Goal: Task Accomplishment & Management: Use online tool/utility

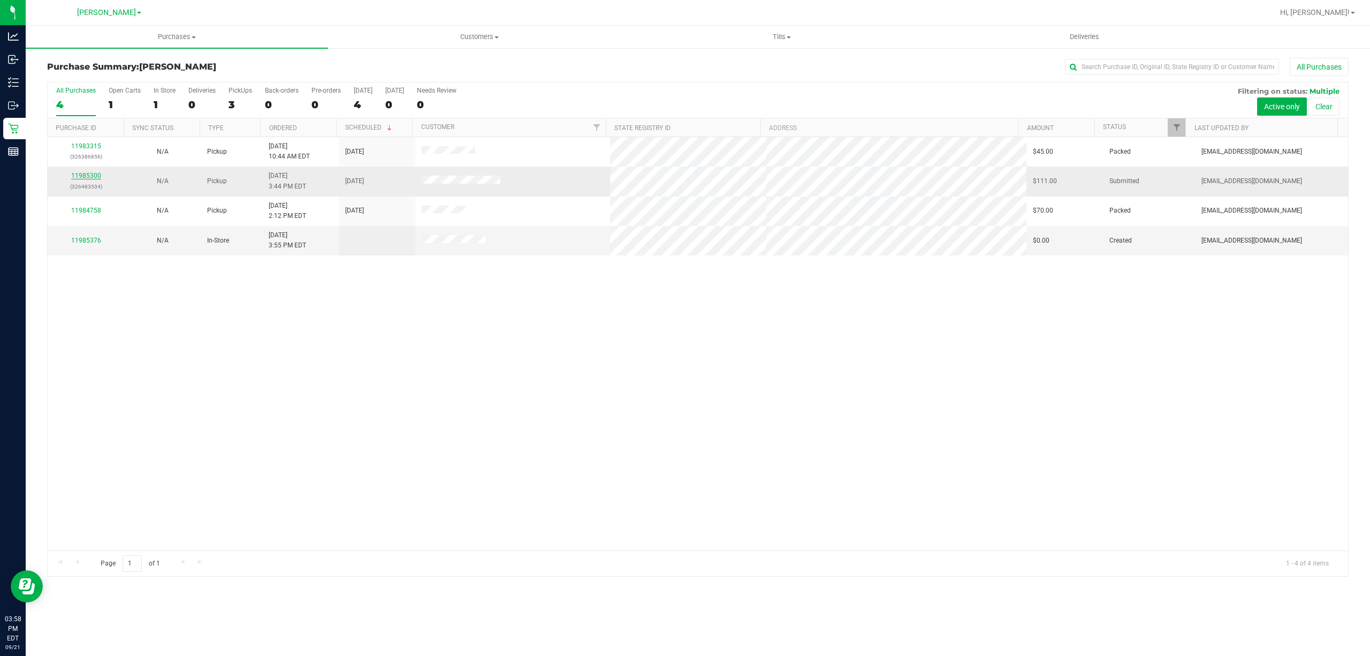
click at [85, 178] on link "11985300" at bounding box center [86, 175] width 30 height 7
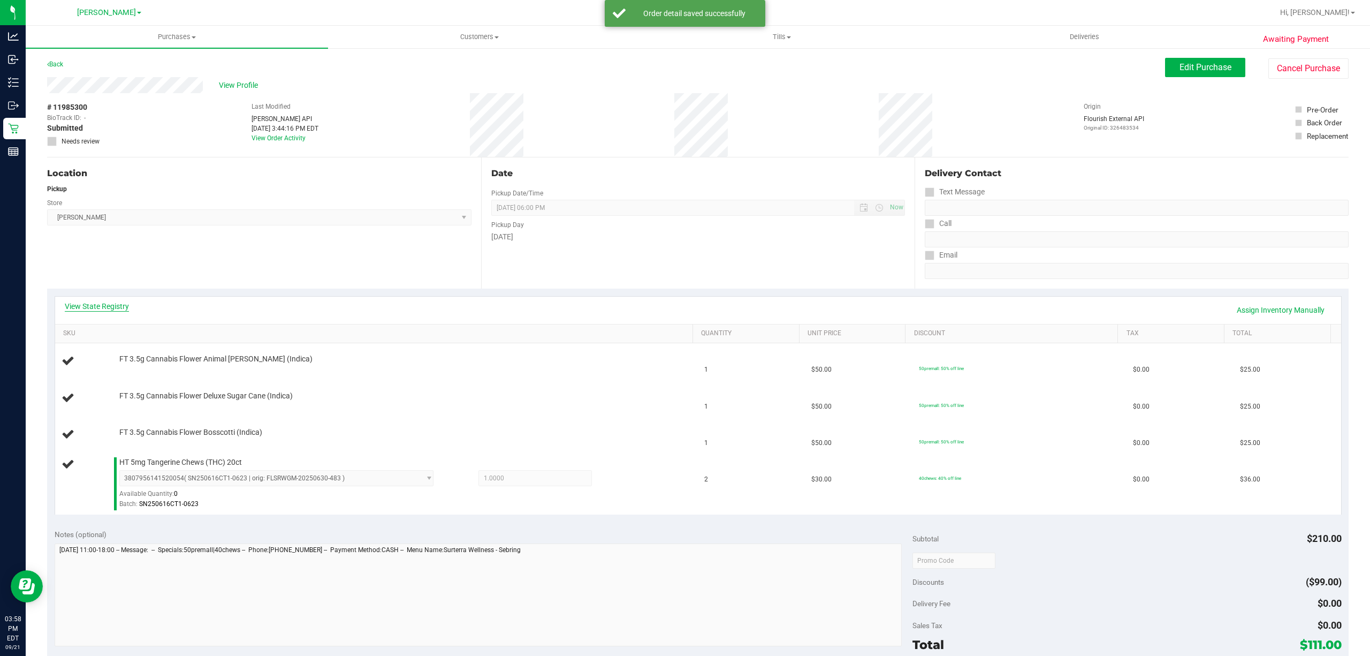
click at [96, 307] on link "View State Registry" at bounding box center [97, 306] width 64 height 11
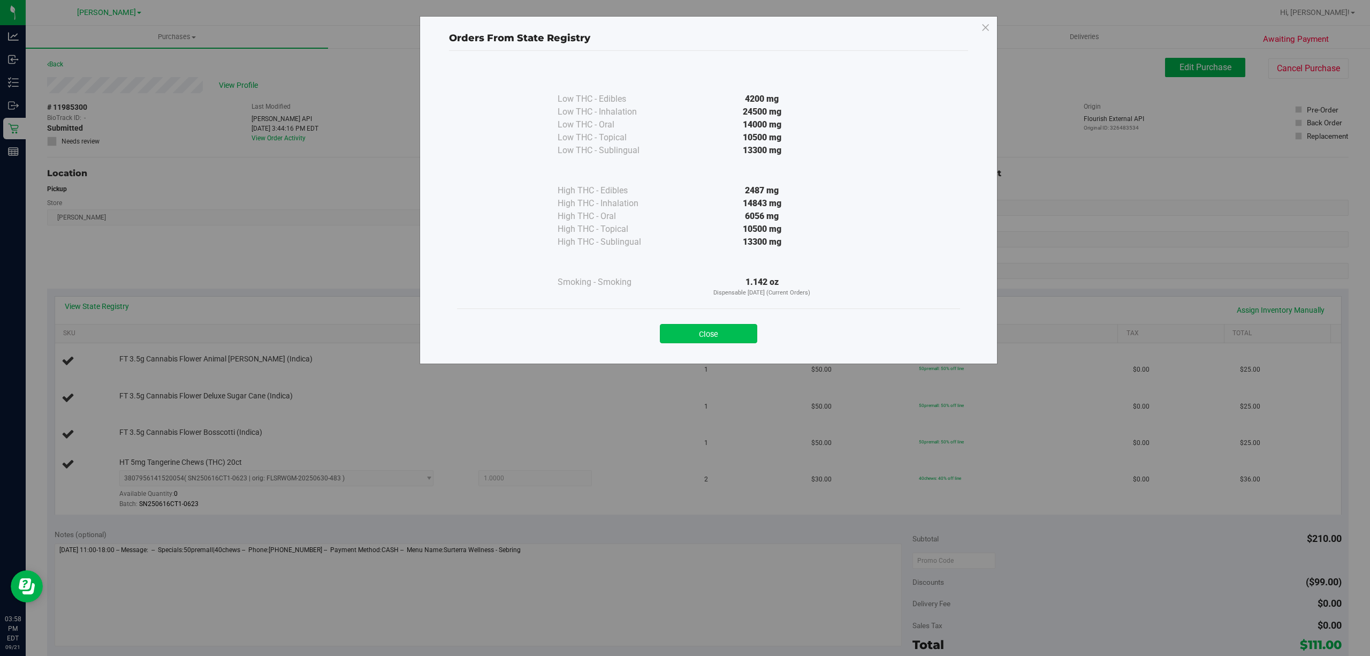
click at [706, 336] on button "Close" at bounding box center [708, 333] width 97 height 19
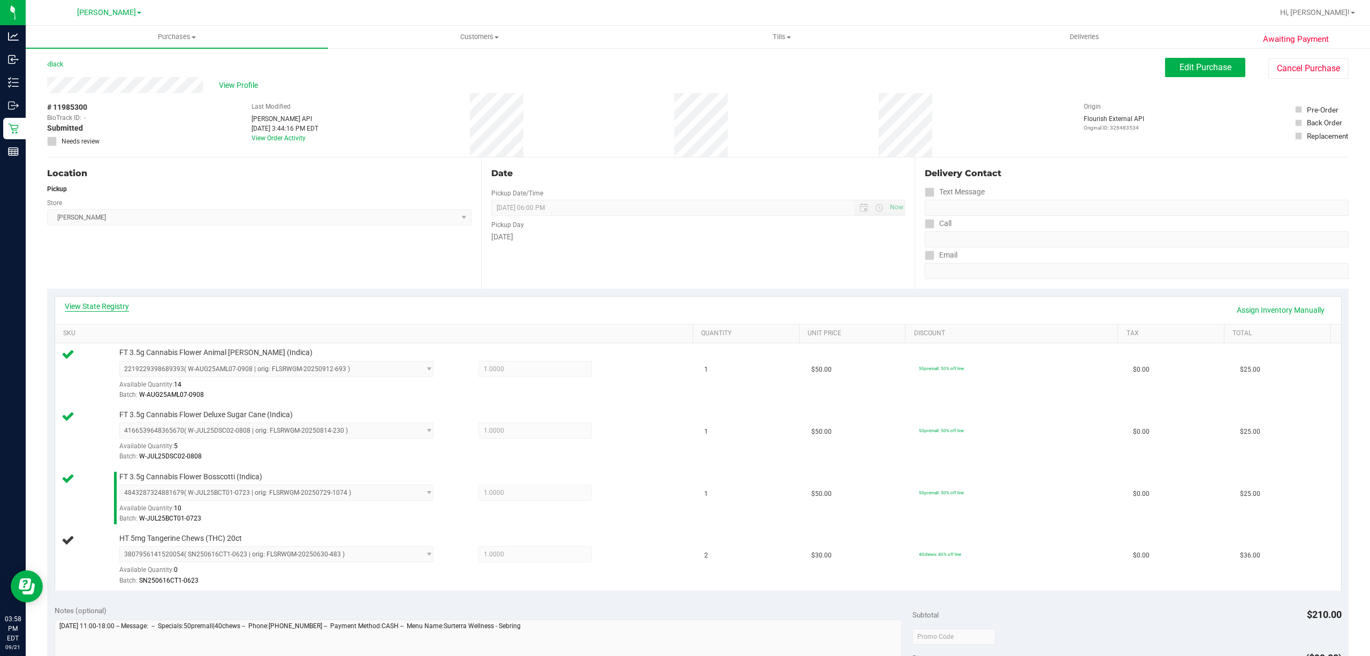
click at [97, 307] on link "View State Registry" at bounding box center [97, 306] width 64 height 11
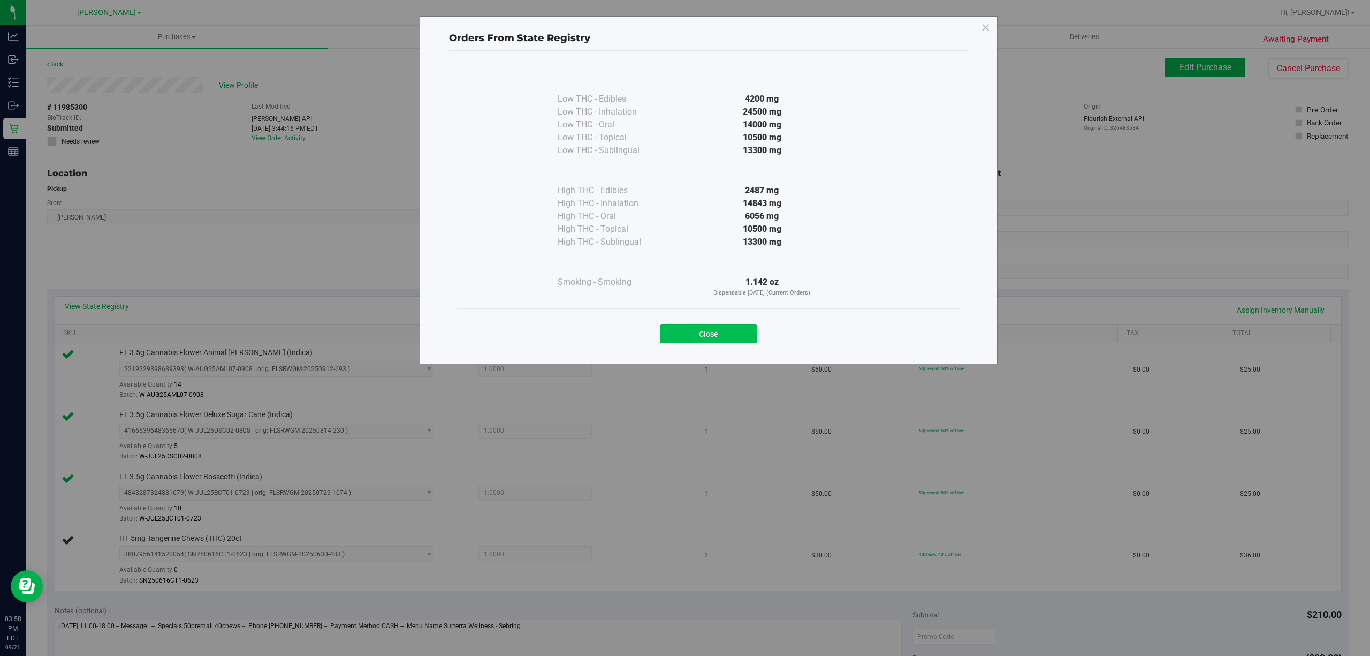
click at [686, 335] on button "Close" at bounding box center [708, 333] width 97 height 19
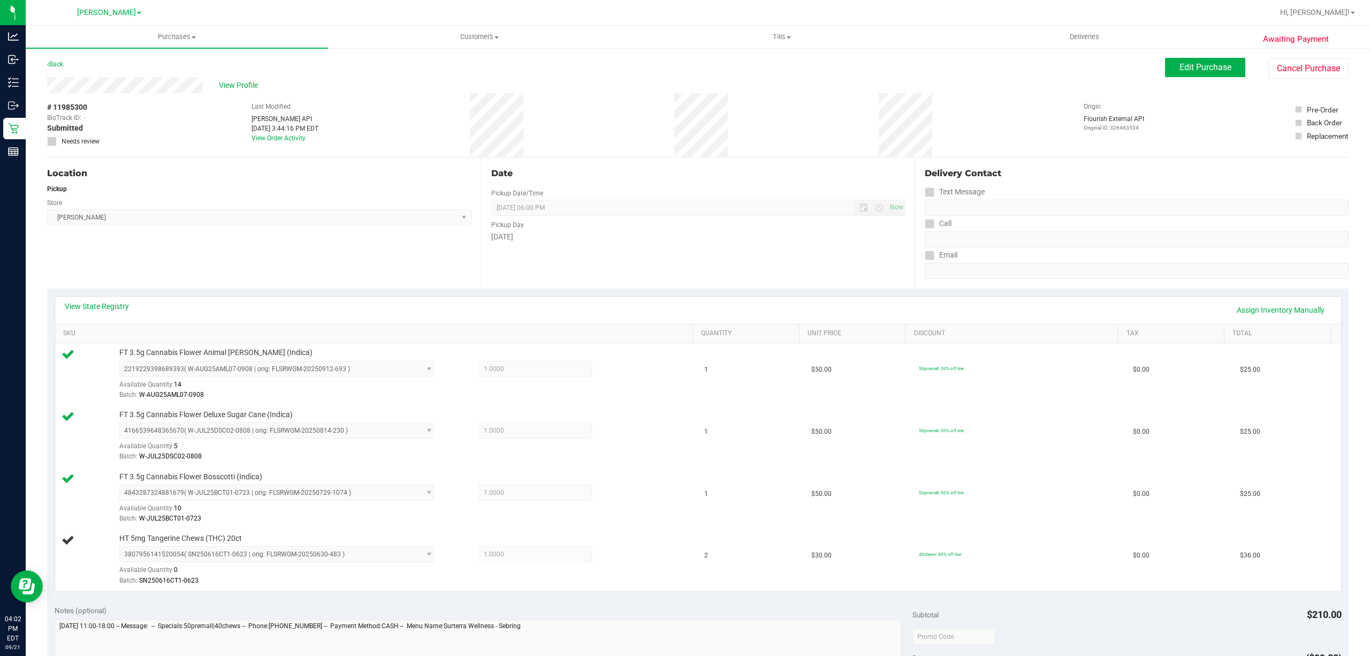
click at [697, 255] on div "Date Pickup Date/Time 09/21/2025 Now 09/21/2025 06:00 PM Now Pickup Day Sunday" at bounding box center [698, 222] width 434 height 131
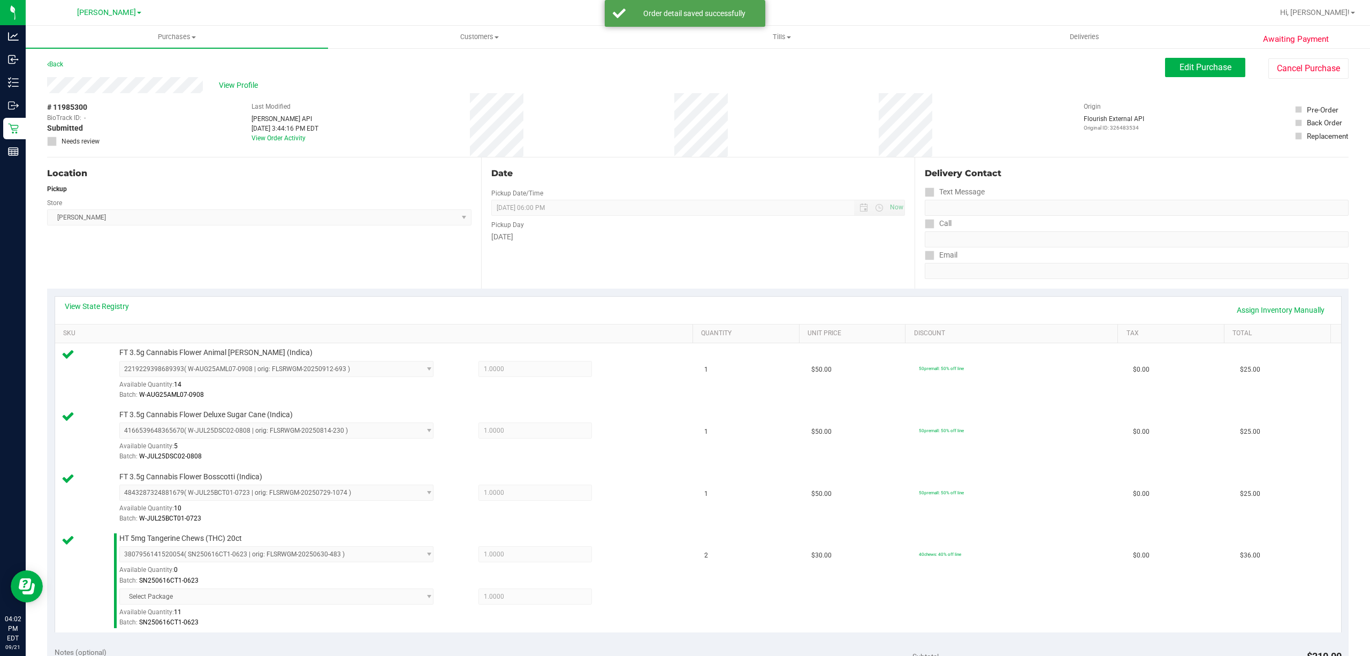
scroll to position [285, 0]
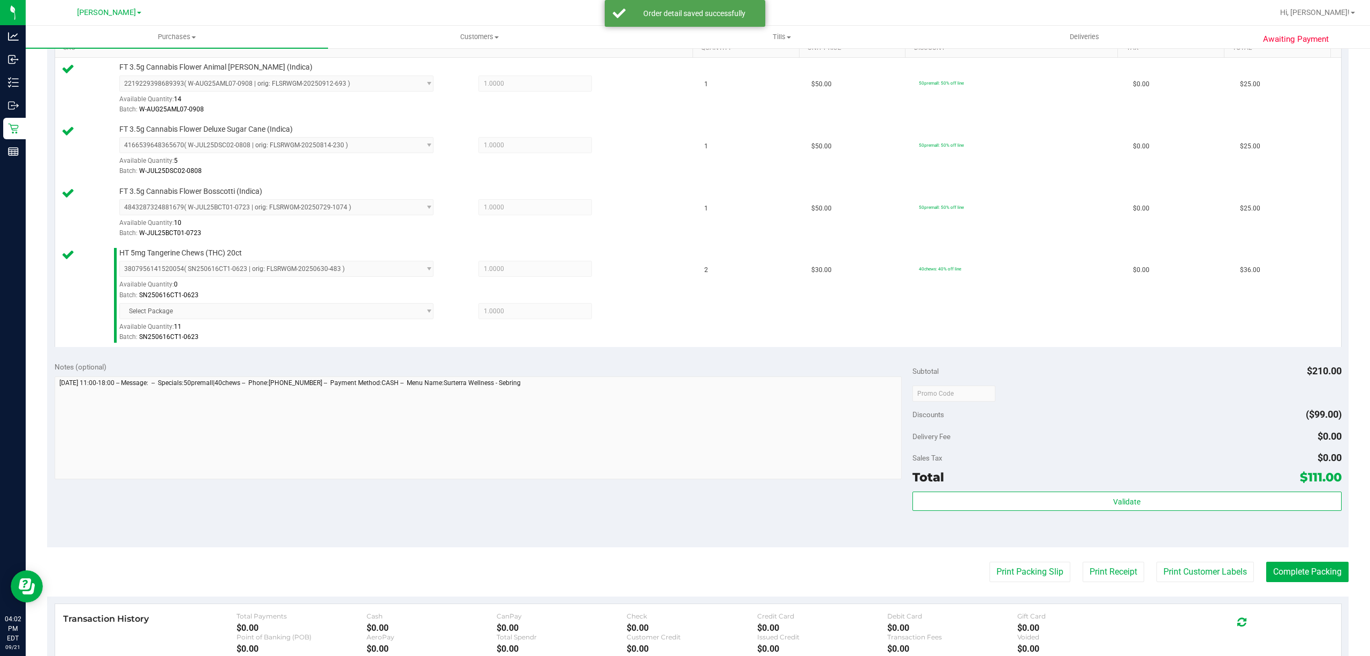
click at [1046, 517] on div "Validate" at bounding box center [1127, 515] width 429 height 48
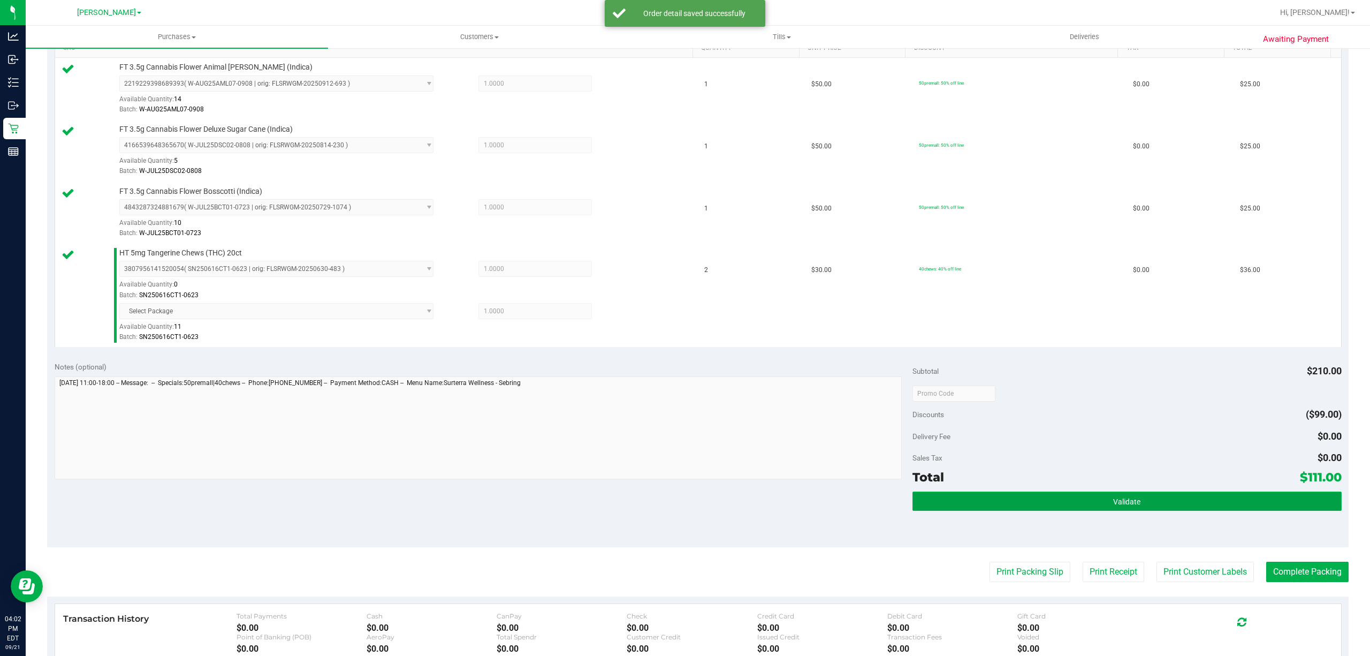
click at [1048, 501] on button "Validate" at bounding box center [1127, 500] width 429 height 19
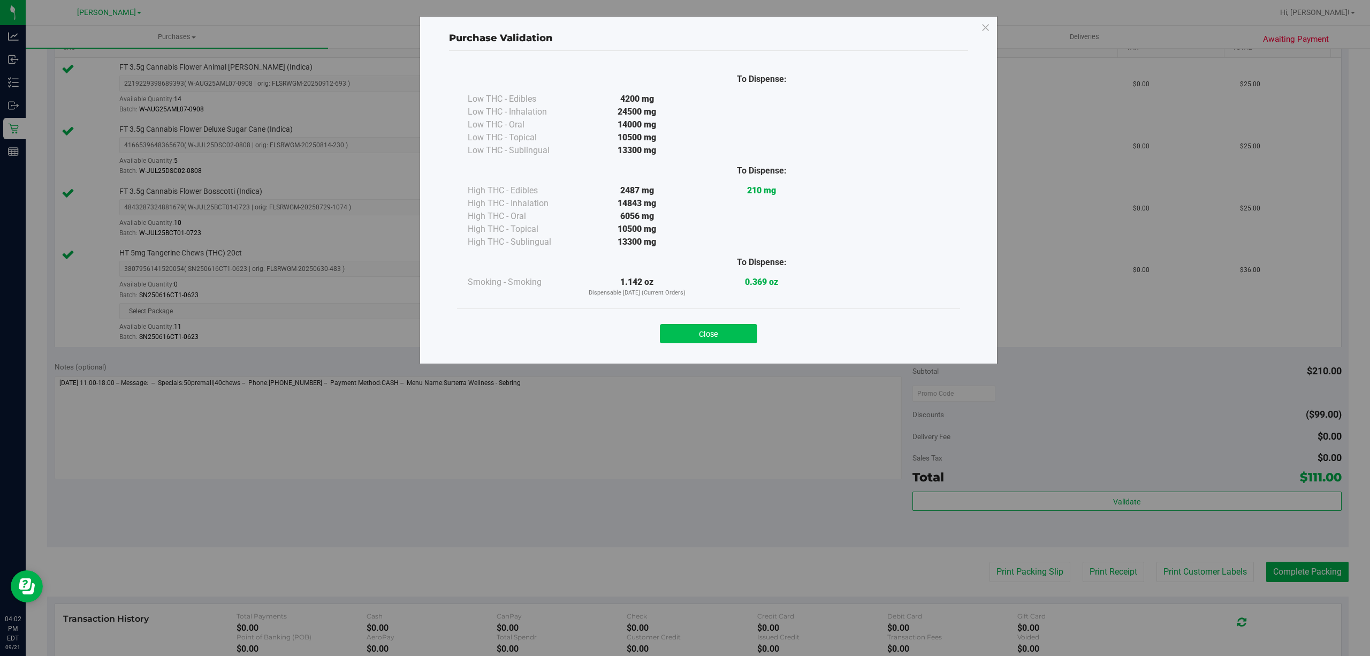
click at [731, 340] on button "Close" at bounding box center [708, 333] width 97 height 19
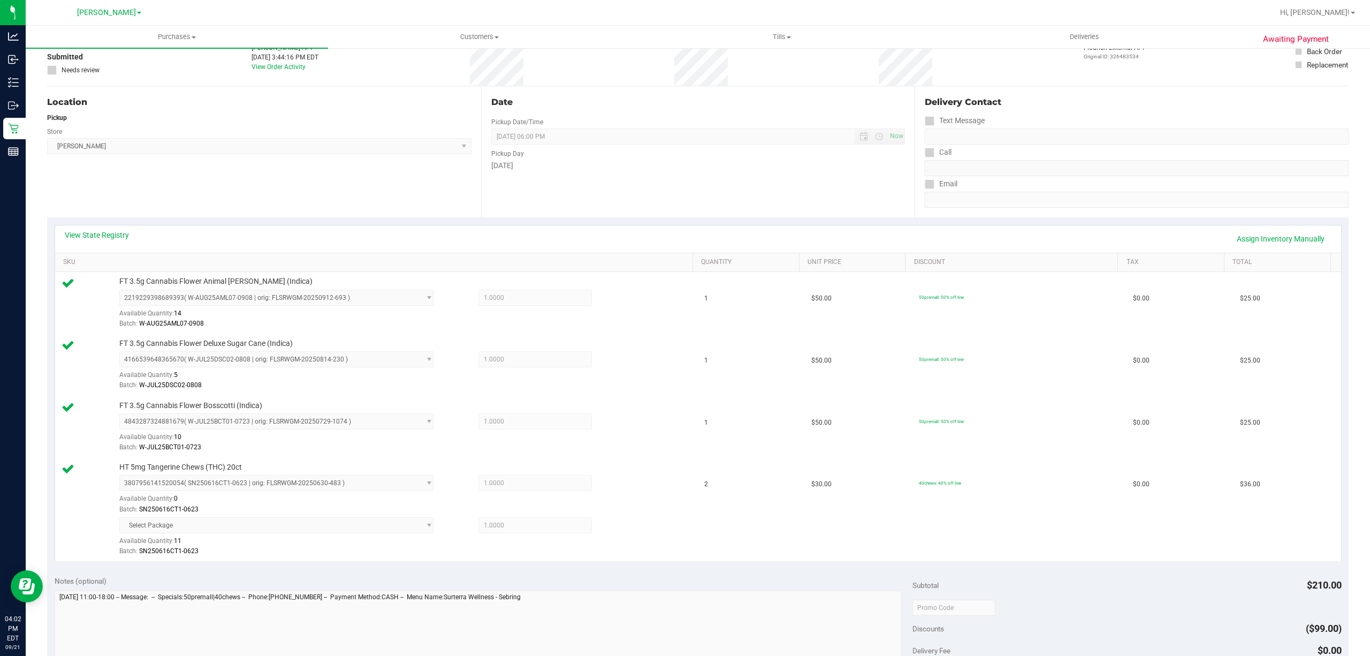
scroll to position [142, 0]
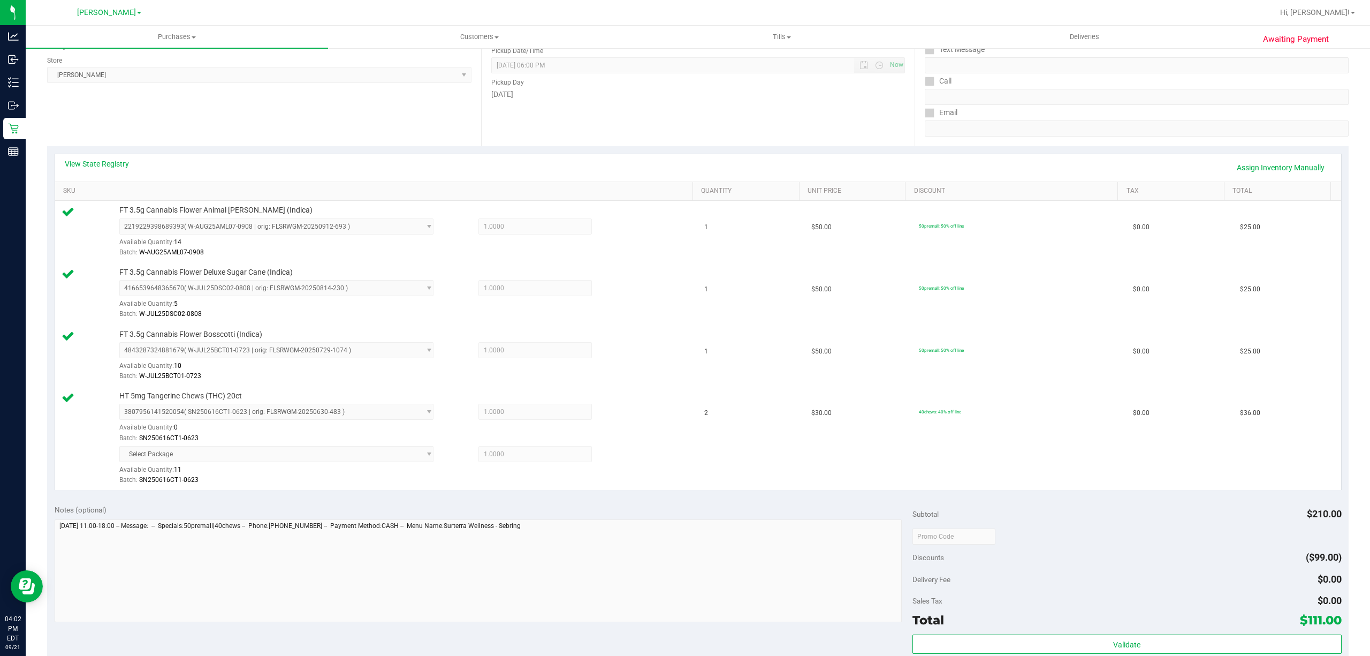
click at [956, 634] on div "Subtotal $210.00 Discounts ($99.00) Delivery Fee $0.00 Sales Tax $0.00 Total $1…" at bounding box center [1127, 593] width 429 height 178
click at [953, 647] on button "Validate" at bounding box center [1127, 643] width 429 height 19
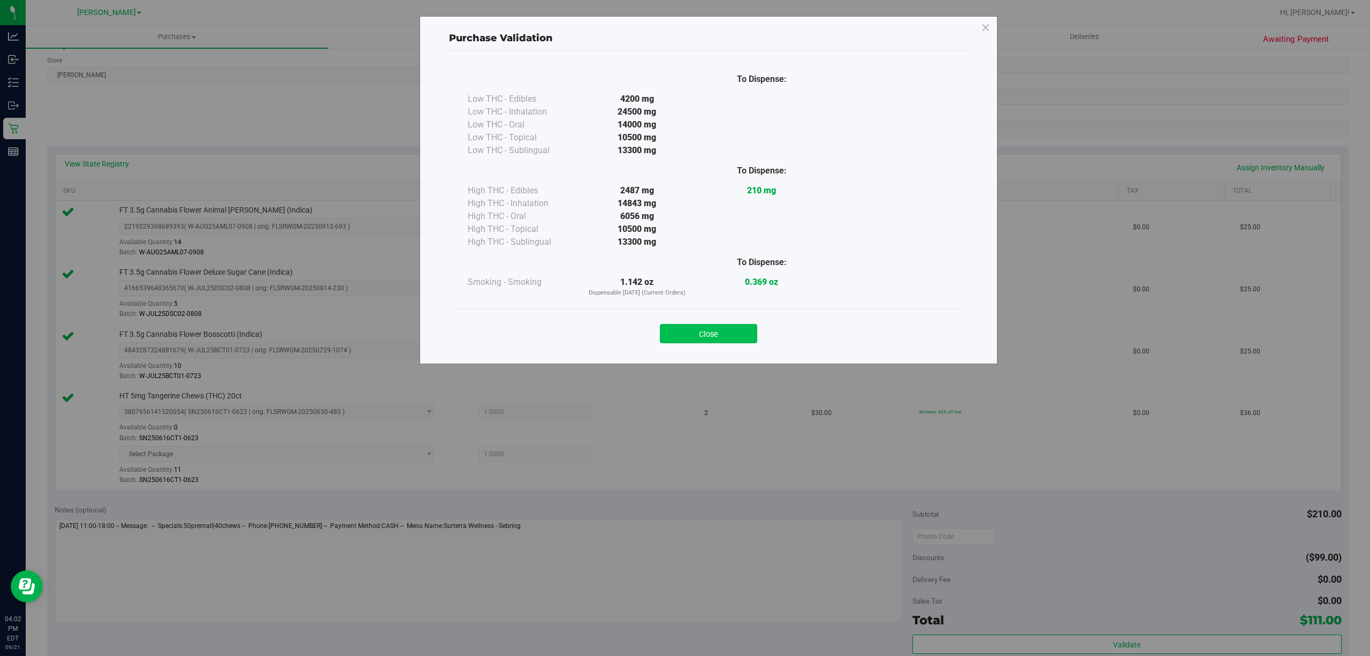
click at [725, 331] on button "Close" at bounding box center [708, 333] width 97 height 19
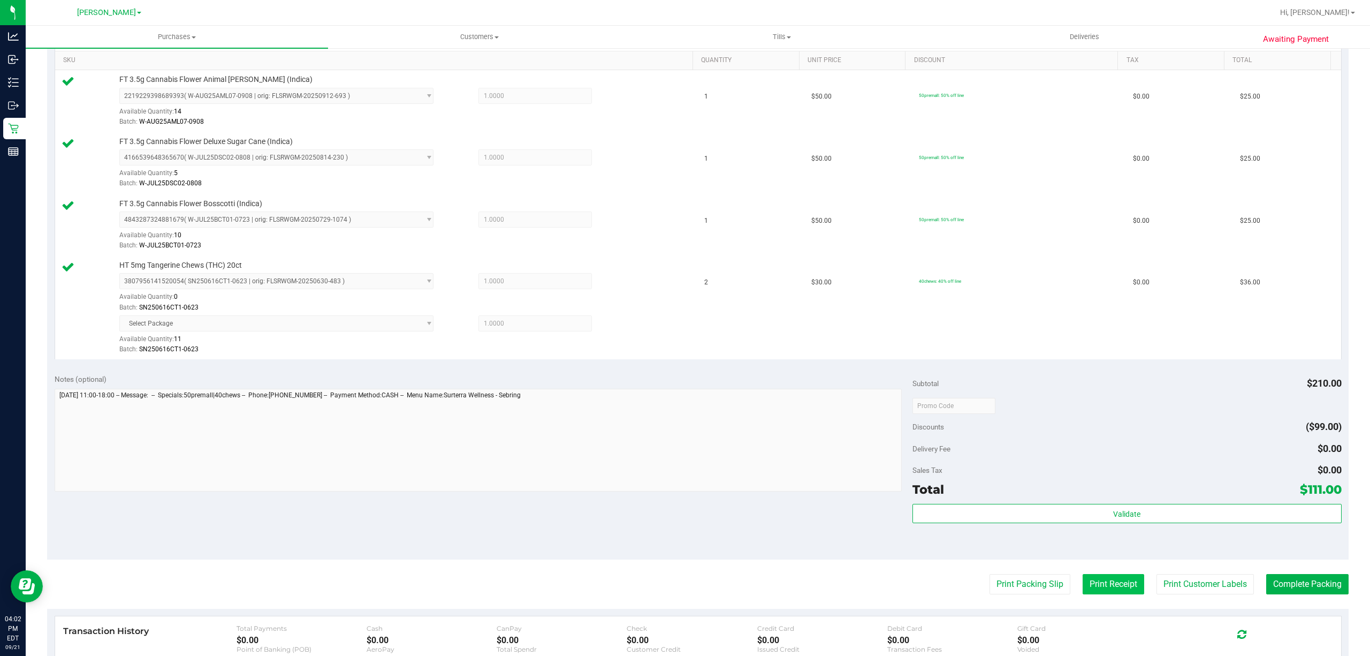
scroll to position [357, 0]
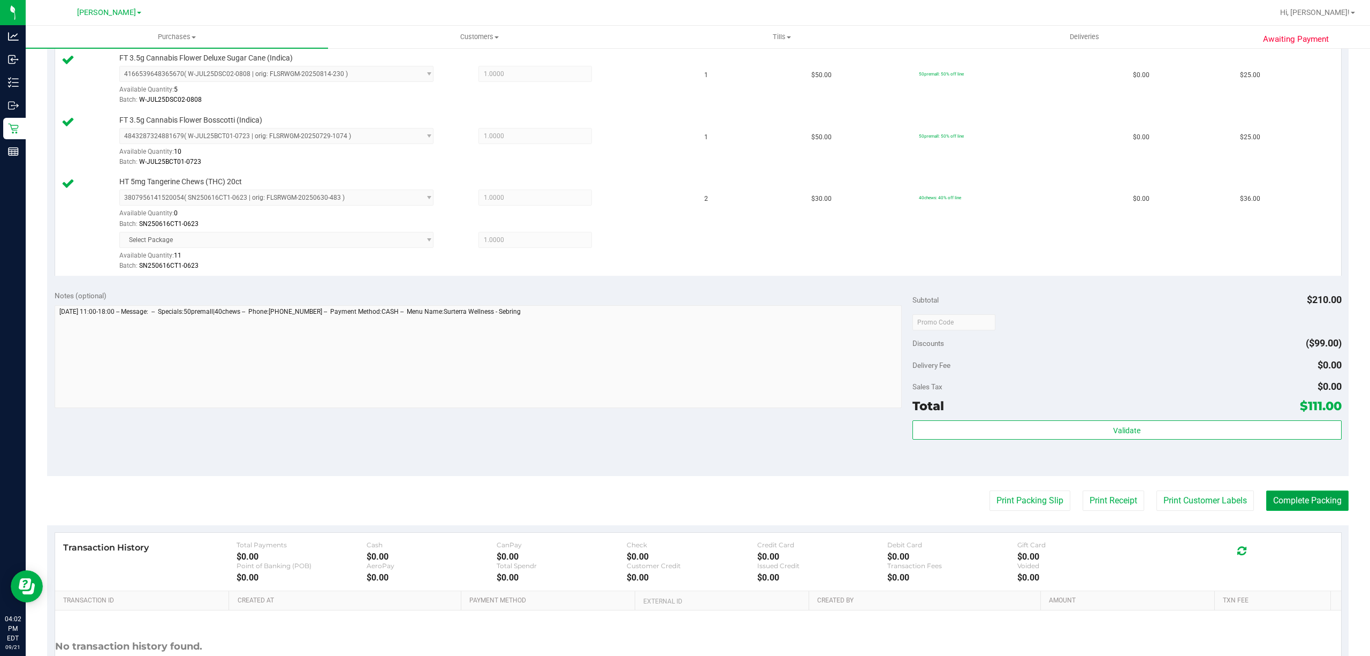
click at [1277, 502] on button "Complete Packing" at bounding box center [1308, 500] width 82 height 20
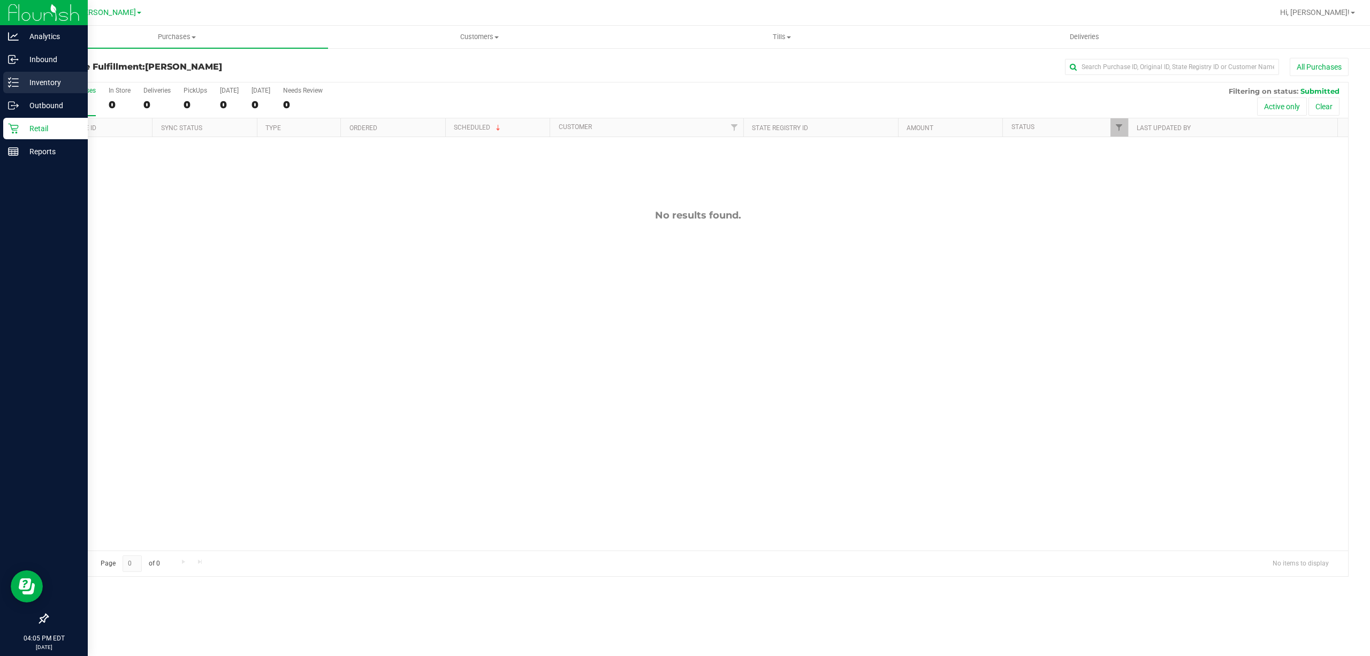
click at [24, 82] on p "Inventory" at bounding box center [51, 82] width 64 height 13
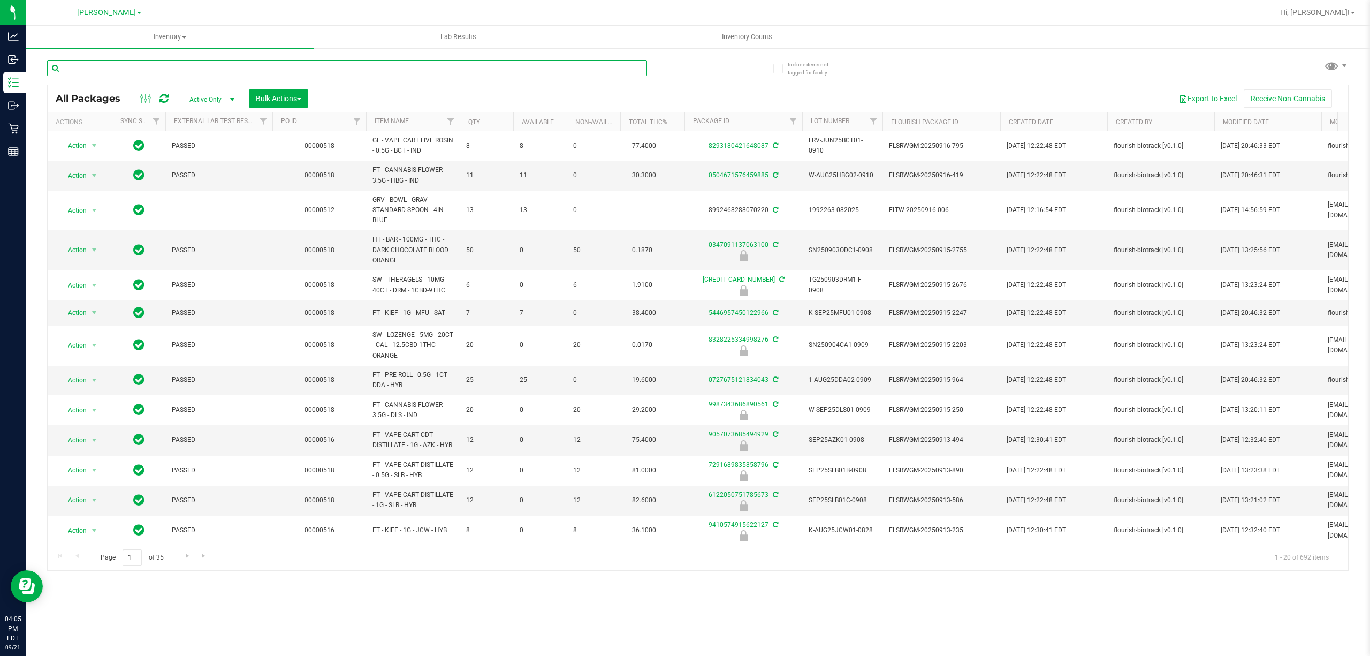
click at [135, 64] on input "text" at bounding box center [347, 68] width 600 height 16
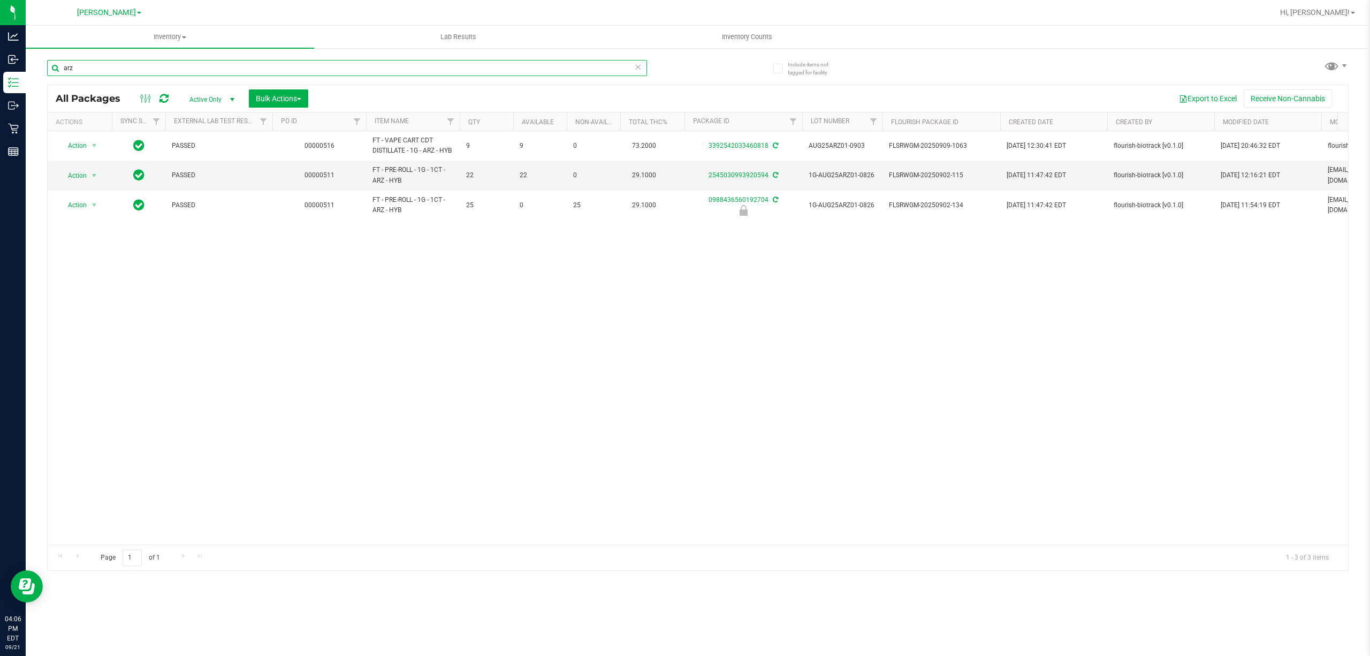
click at [135, 64] on input "arz" at bounding box center [347, 68] width 600 height 16
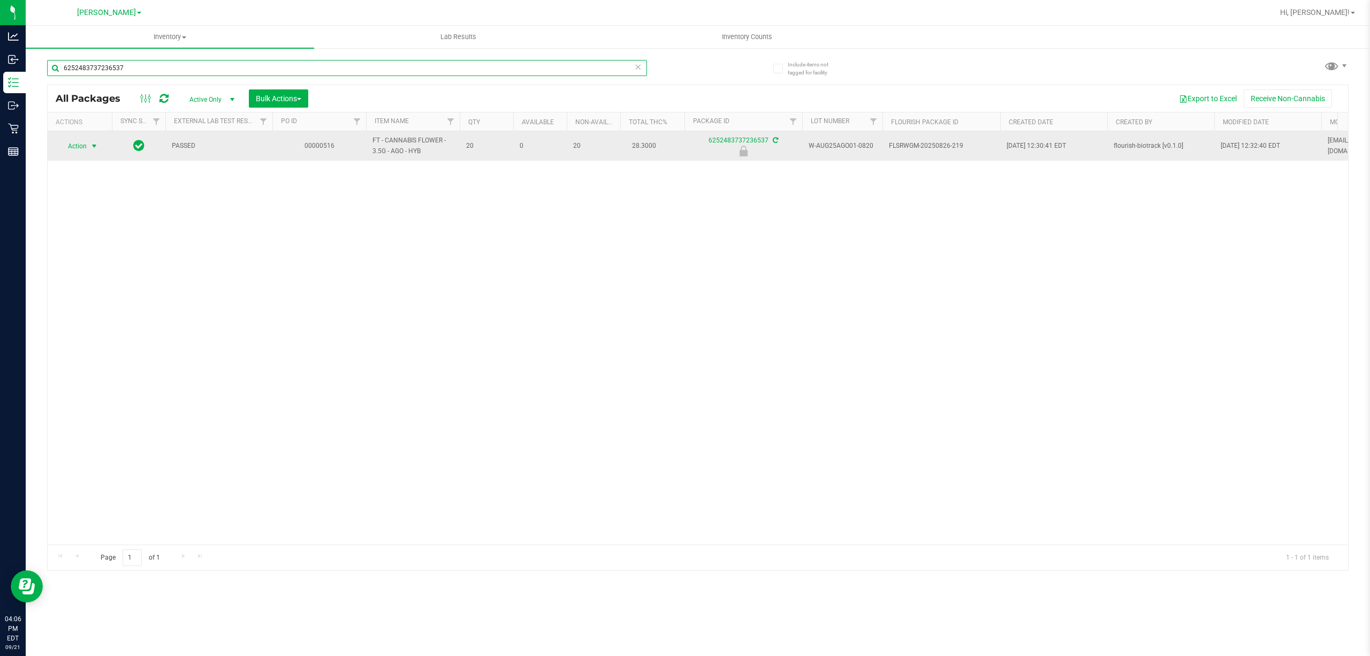
type input "6252483737236537"
click at [92, 146] on span "select" at bounding box center [94, 146] width 9 height 9
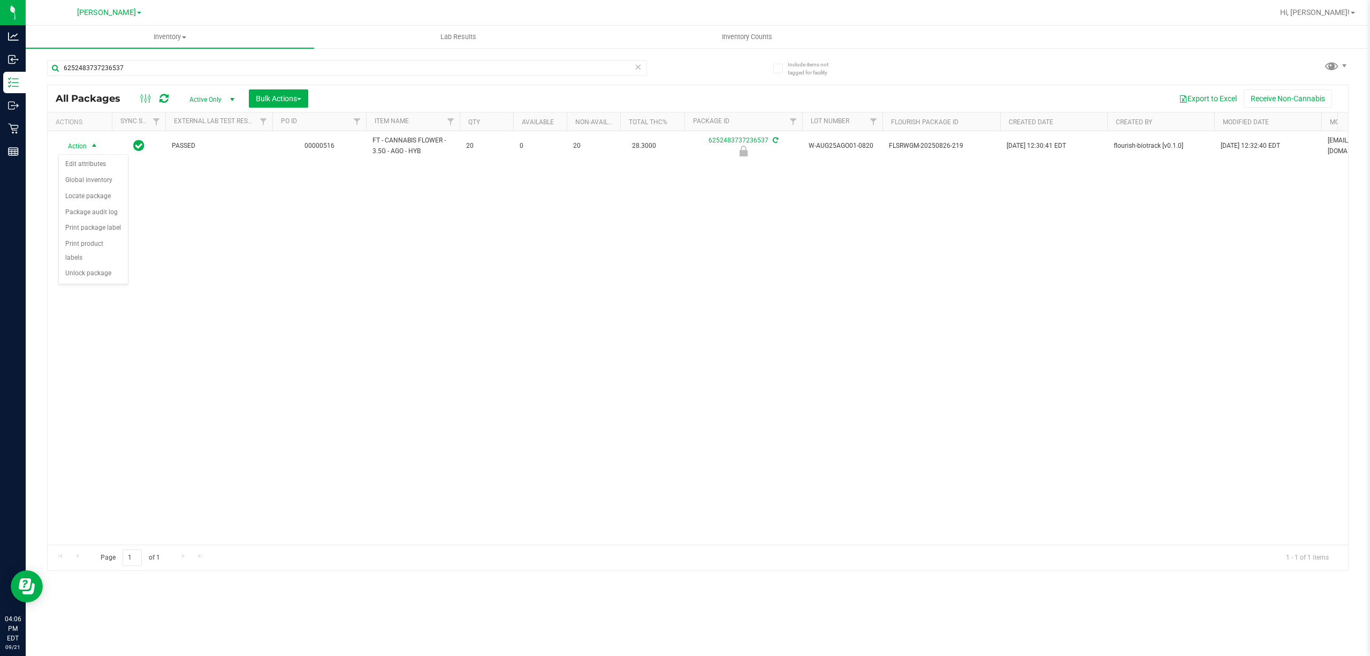
click at [80, 282] on li "Unlock package" at bounding box center [93, 274] width 69 height 16
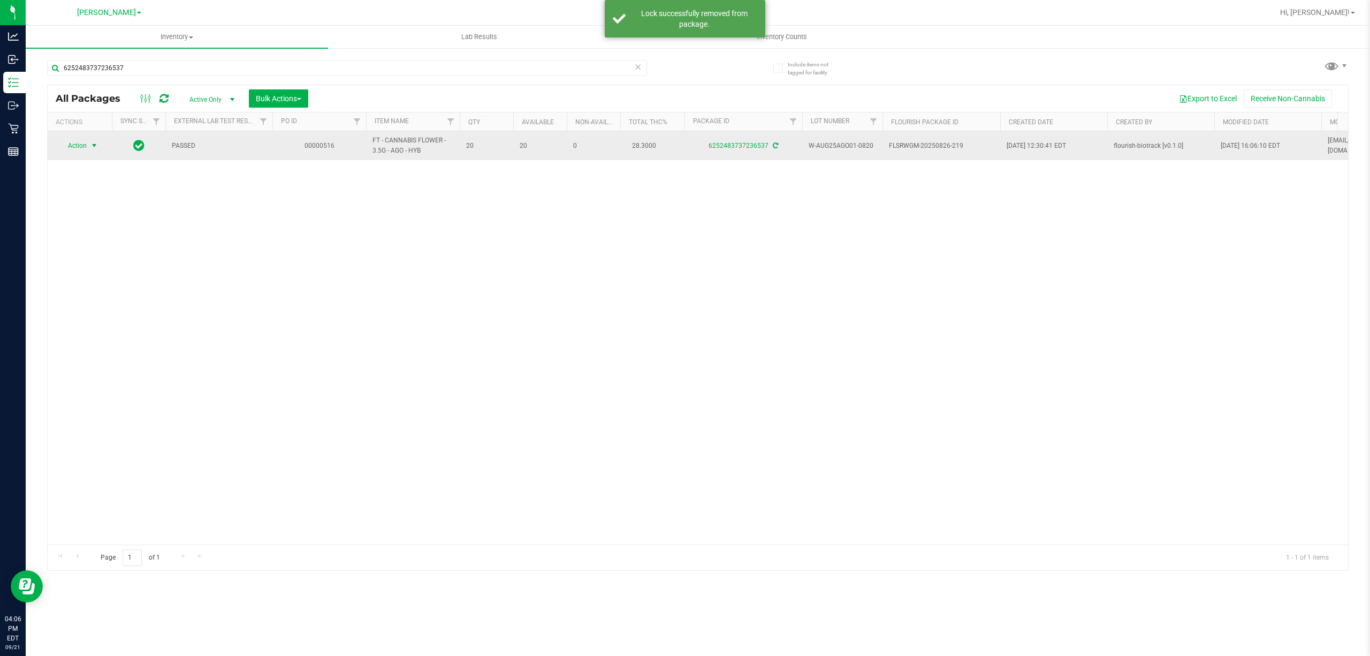
click at [80, 146] on span "Action" at bounding box center [72, 145] width 29 height 15
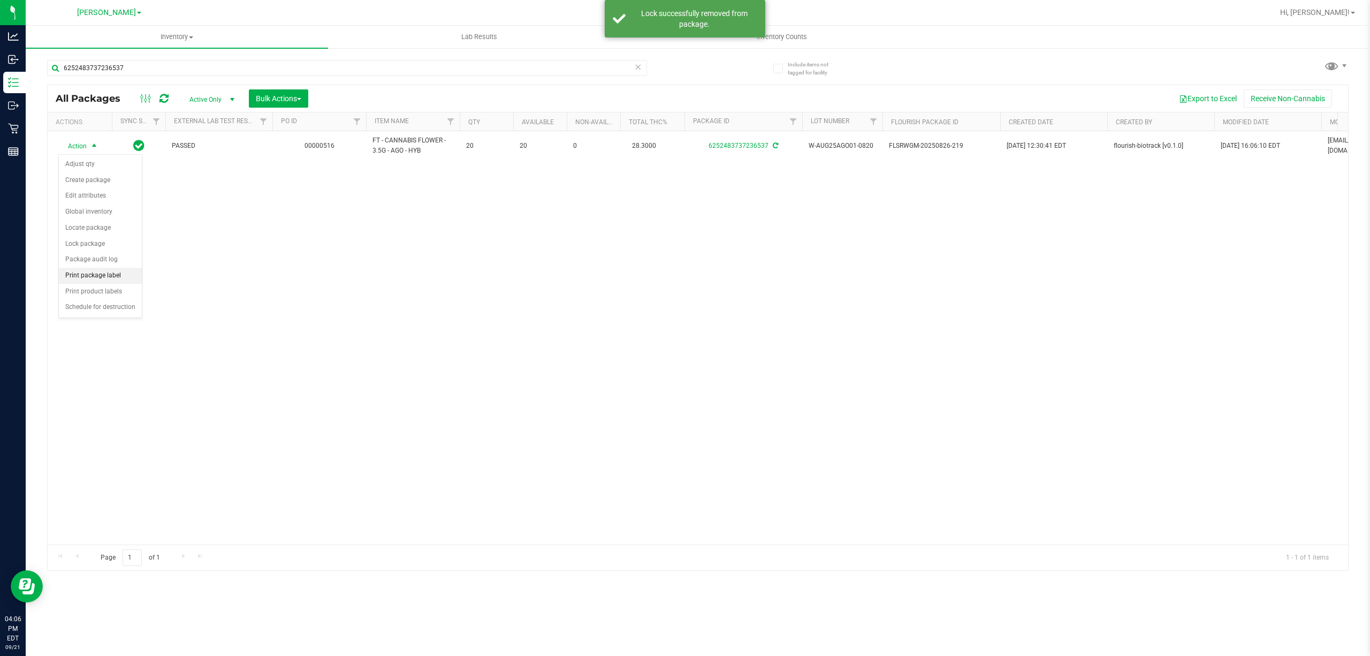
click at [86, 279] on li "Print package label" at bounding box center [100, 276] width 83 height 16
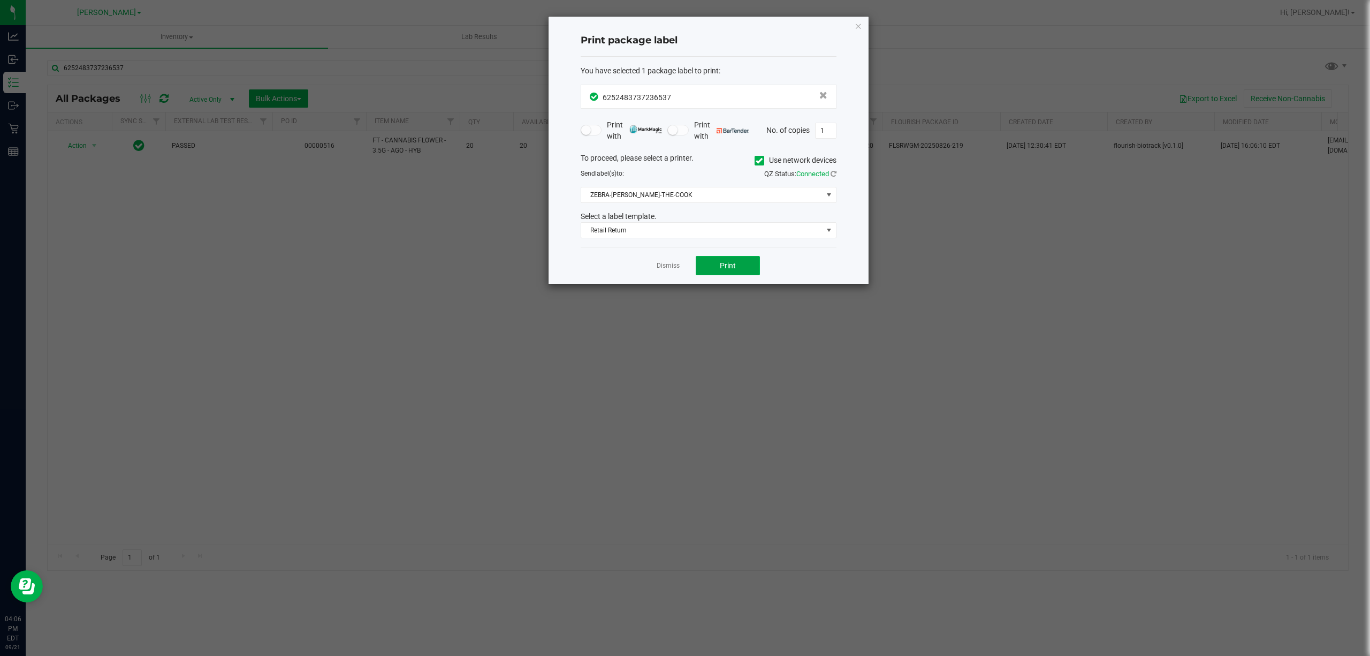
click at [710, 264] on button "Print" at bounding box center [728, 265] width 64 height 19
click at [658, 270] on link "Dismiss" at bounding box center [668, 265] width 23 height 9
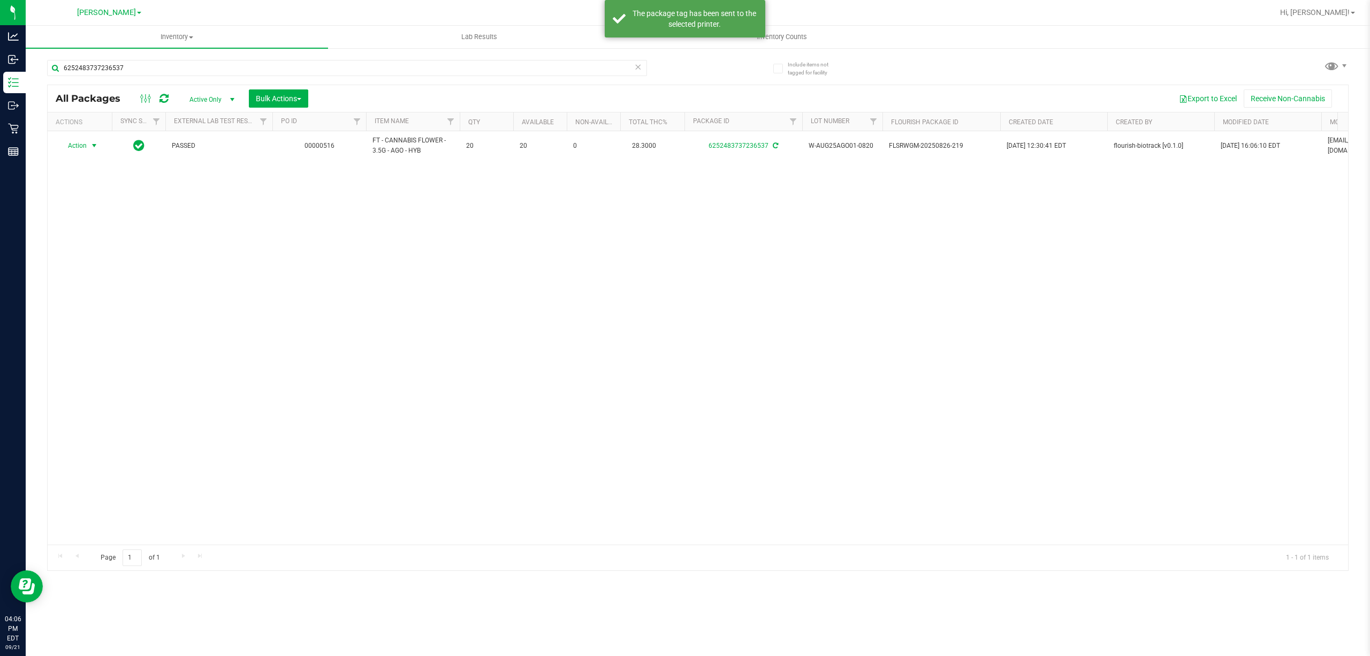
click at [649, 335] on div "Action Action Adjust qty Create package Edit attributes Global inventory Locate…" at bounding box center [698, 337] width 1301 height 413
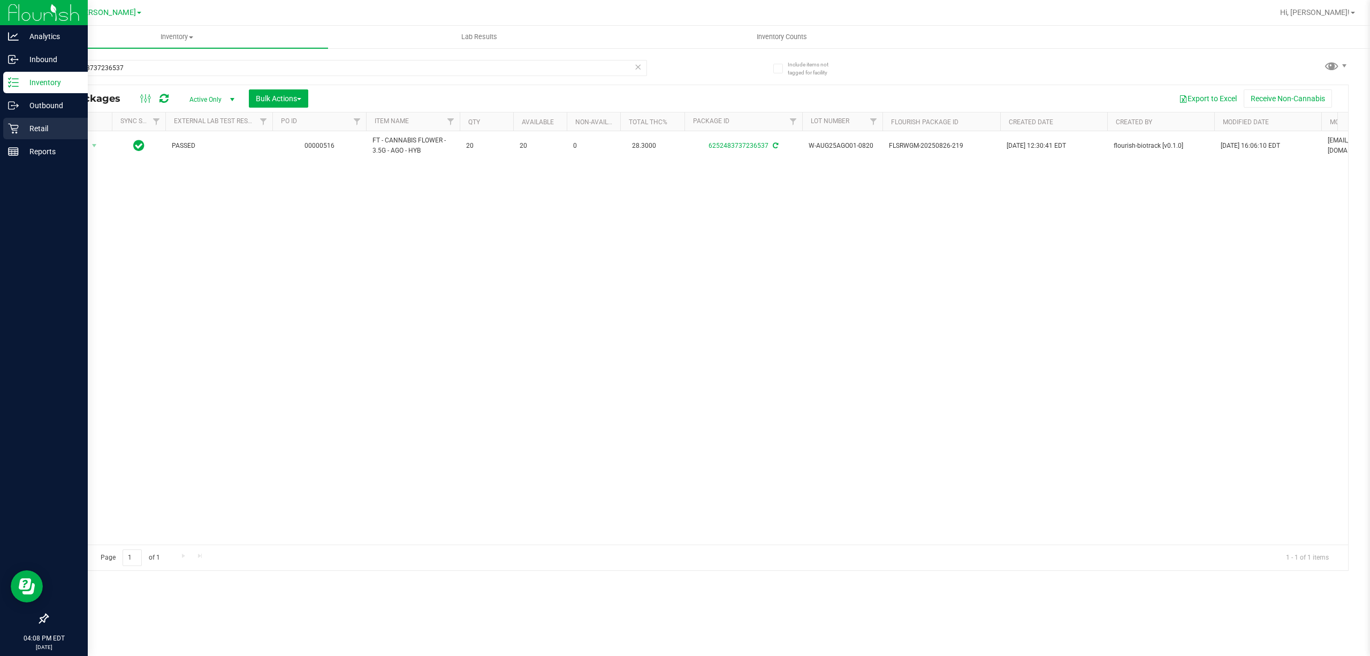
click at [13, 128] on icon at bounding box center [13, 129] width 10 height 10
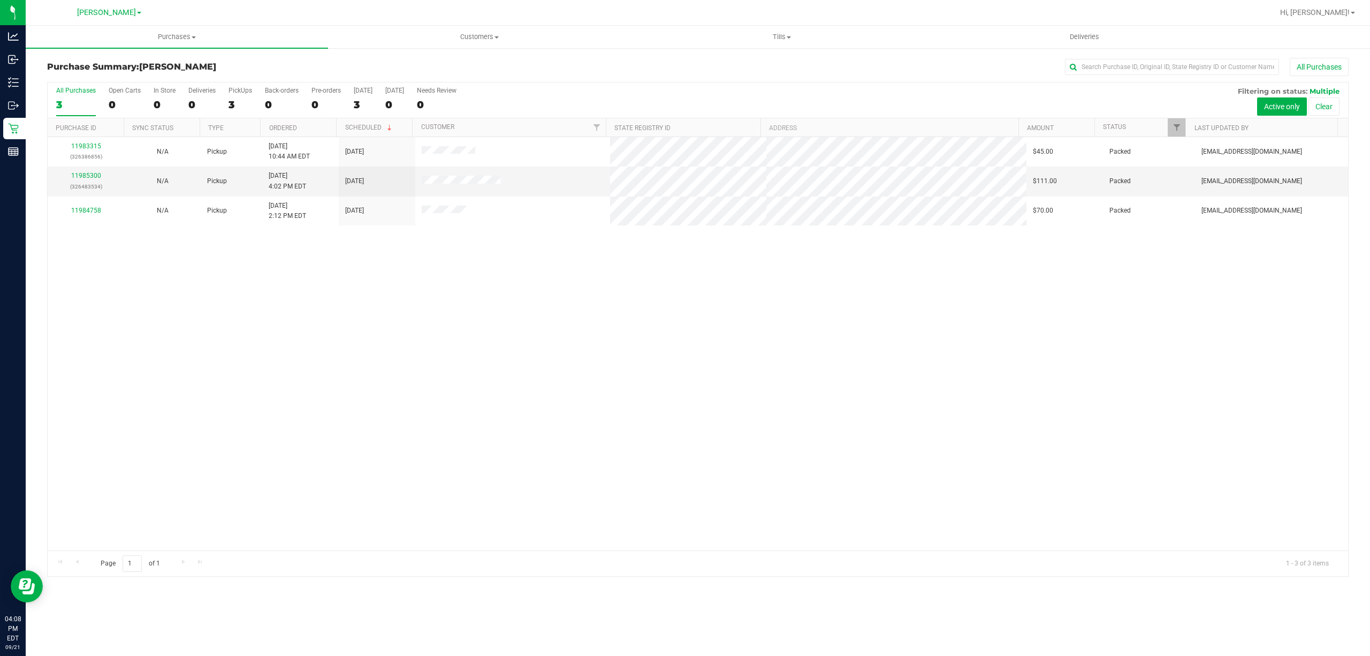
click at [535, 351] on div "11983315 (326386856) N/A Pickup 9/21/2025 10:44 AM EDT 9/21/2025 $45.00 Packed …" at bounding box center [698, 343] width 1301 height 413
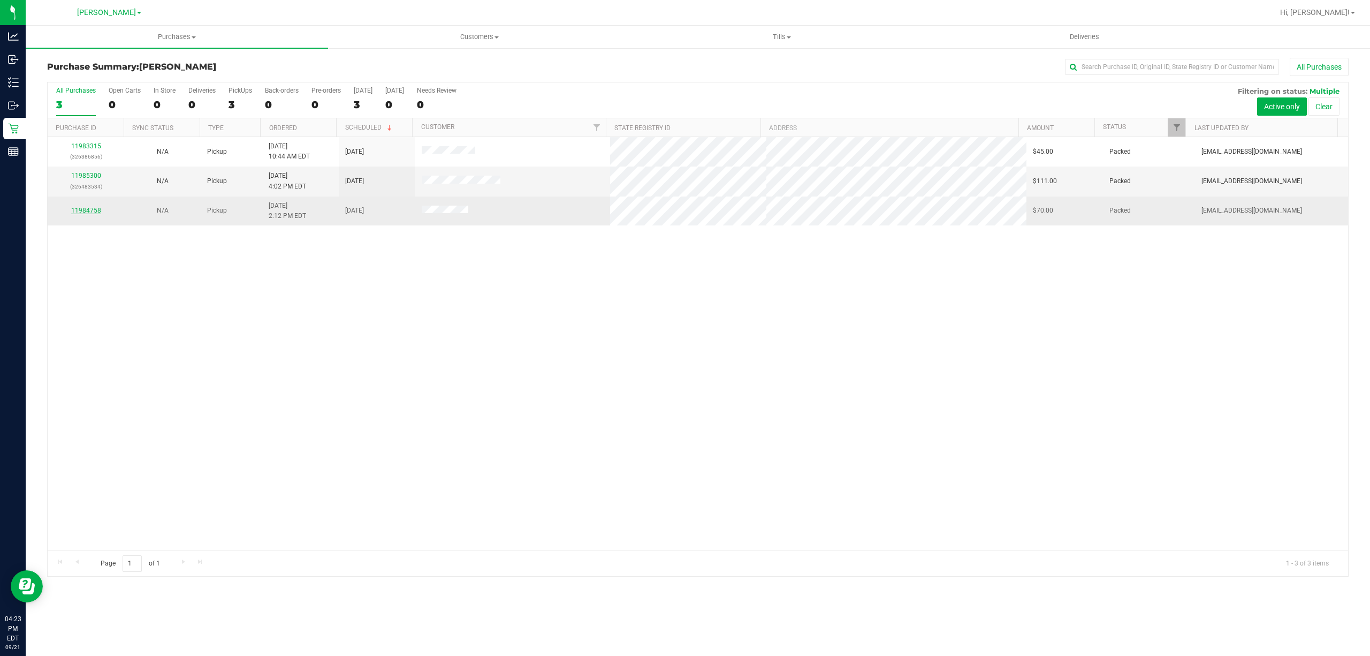
click at [82, 210] on link "11984758" at bounding box center [86, 210] width 30 height 7
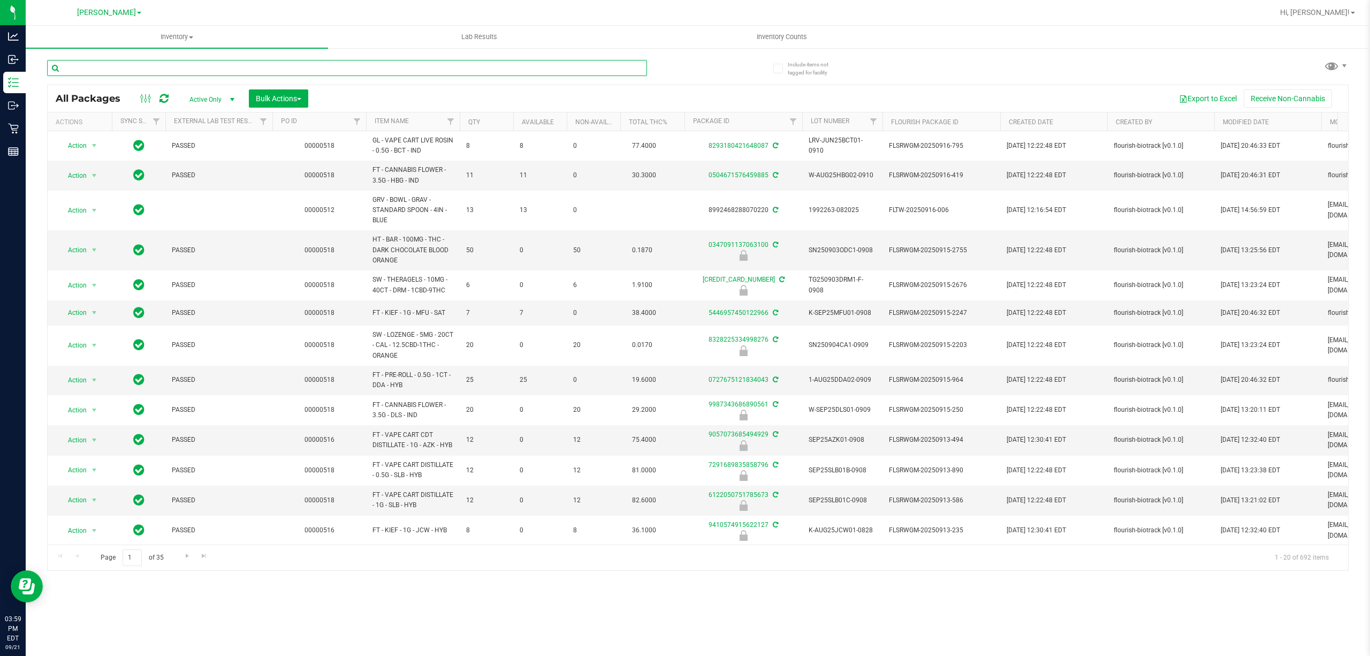
click at [100, 65] on input "text" at bounding box center [347, 68] width 600 height 16
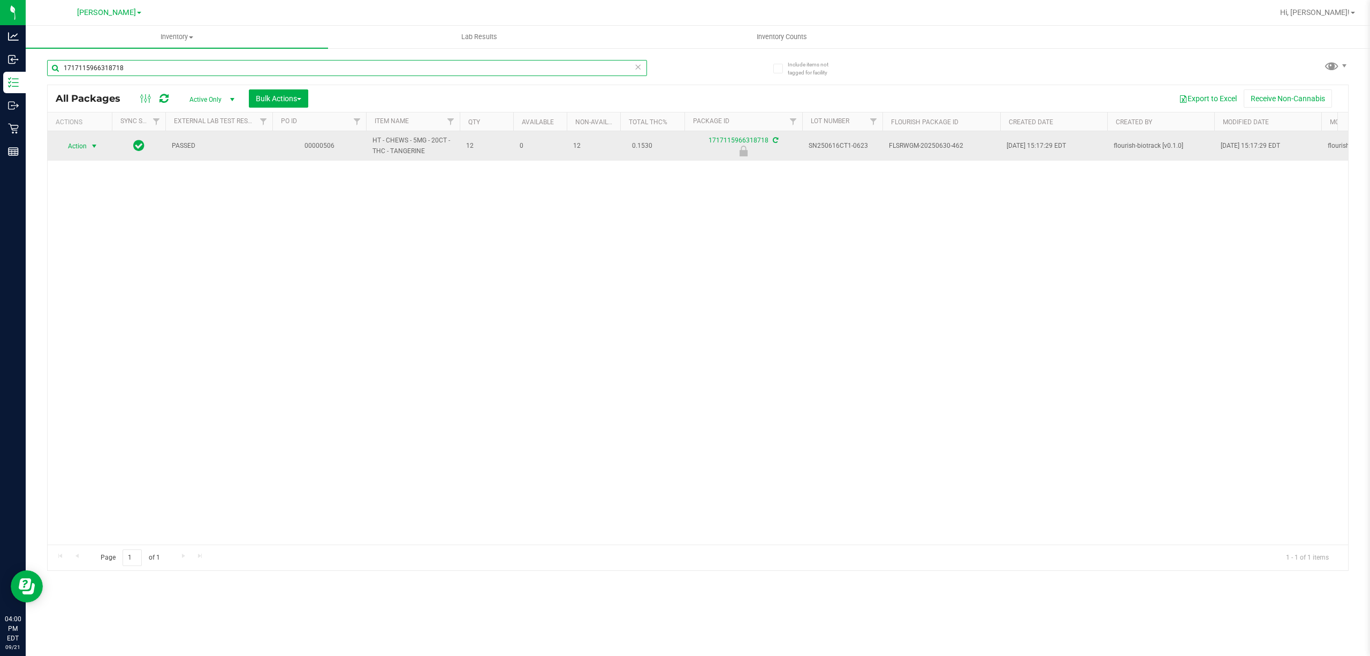
type input "1717115966318718"
click at [74, 148] on span "Action" at bounding box center [72, 146] width 29 height 15
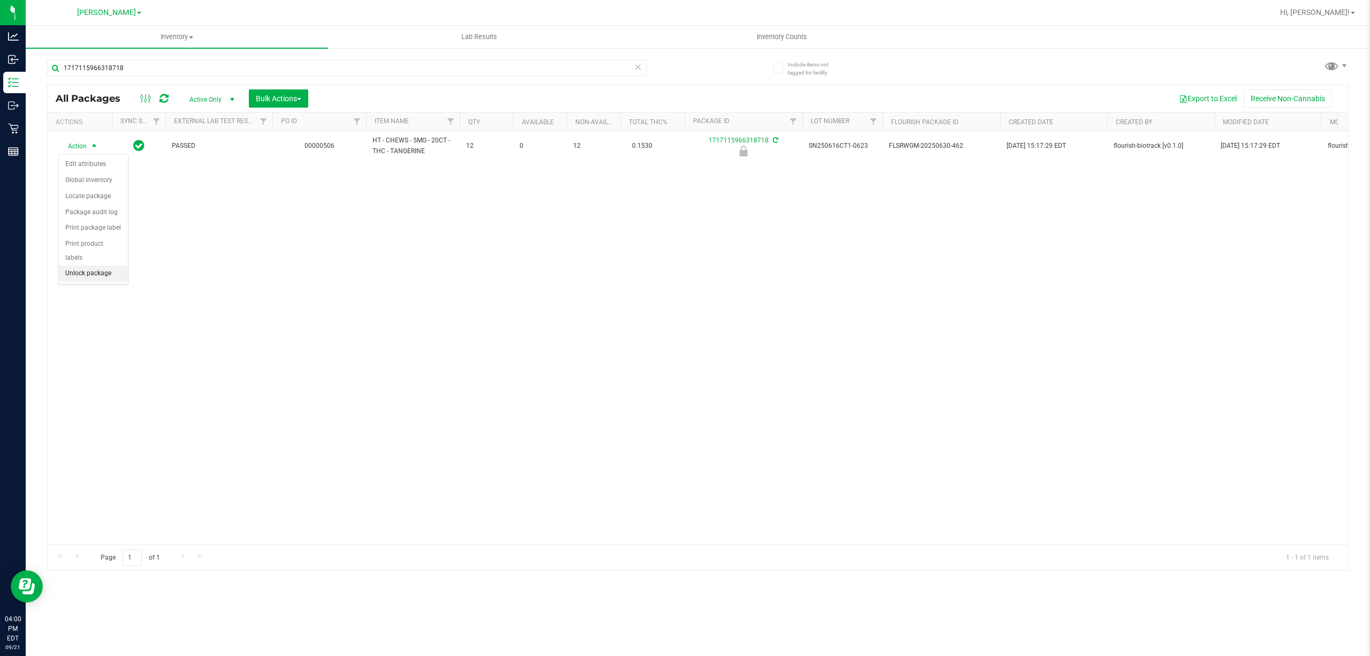
click at [106, 281] on li "Unlock package" at bounding box center [93, 274] width 69 height 16
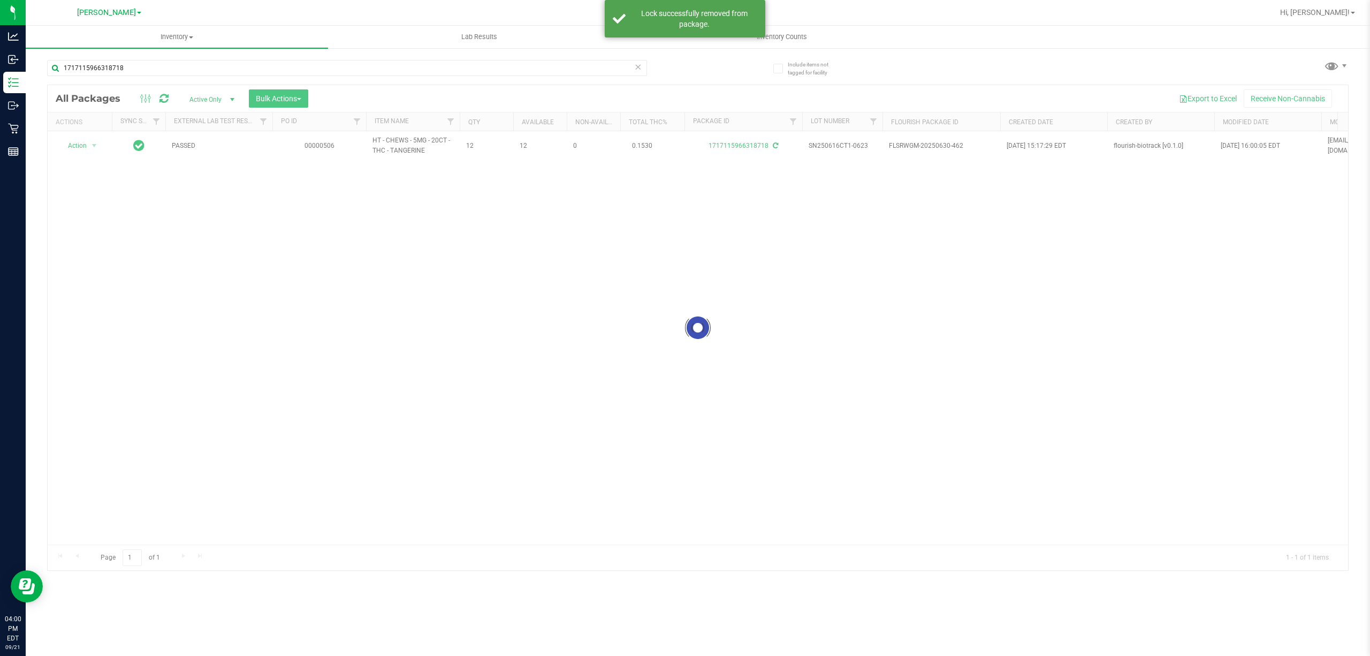
click at [75, 145] on div at bounding box center [698, 327] width 1301 height 485
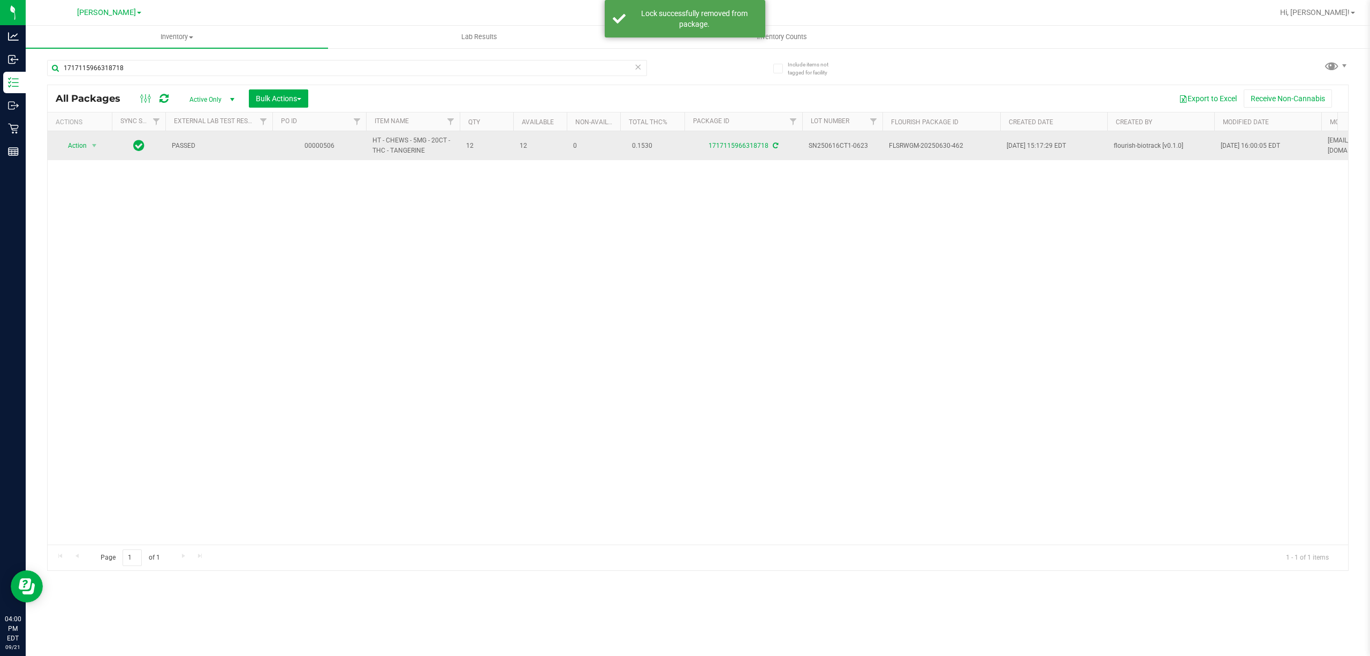
click at [75, 146] on span "Action" at bounding box center [72, 145] width 29 height 15
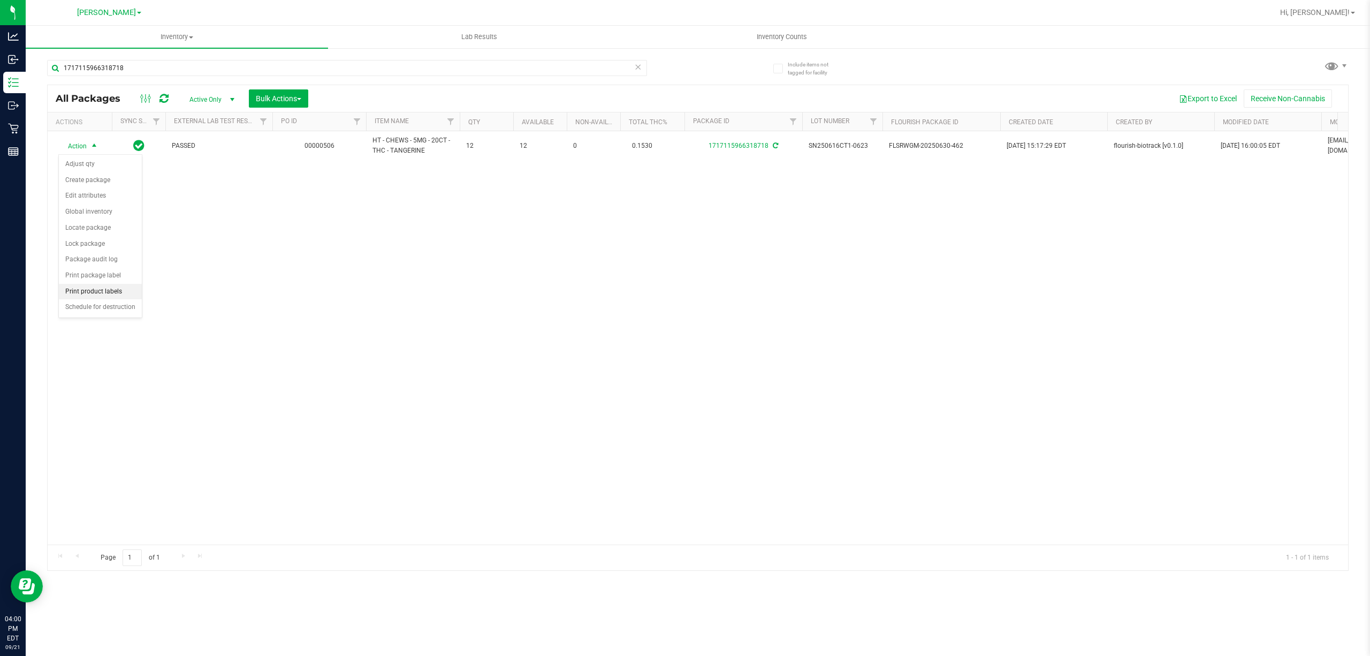
click at [96, 290] on li "Print product labels" at bounding box center [100, 292] width 83 height 16
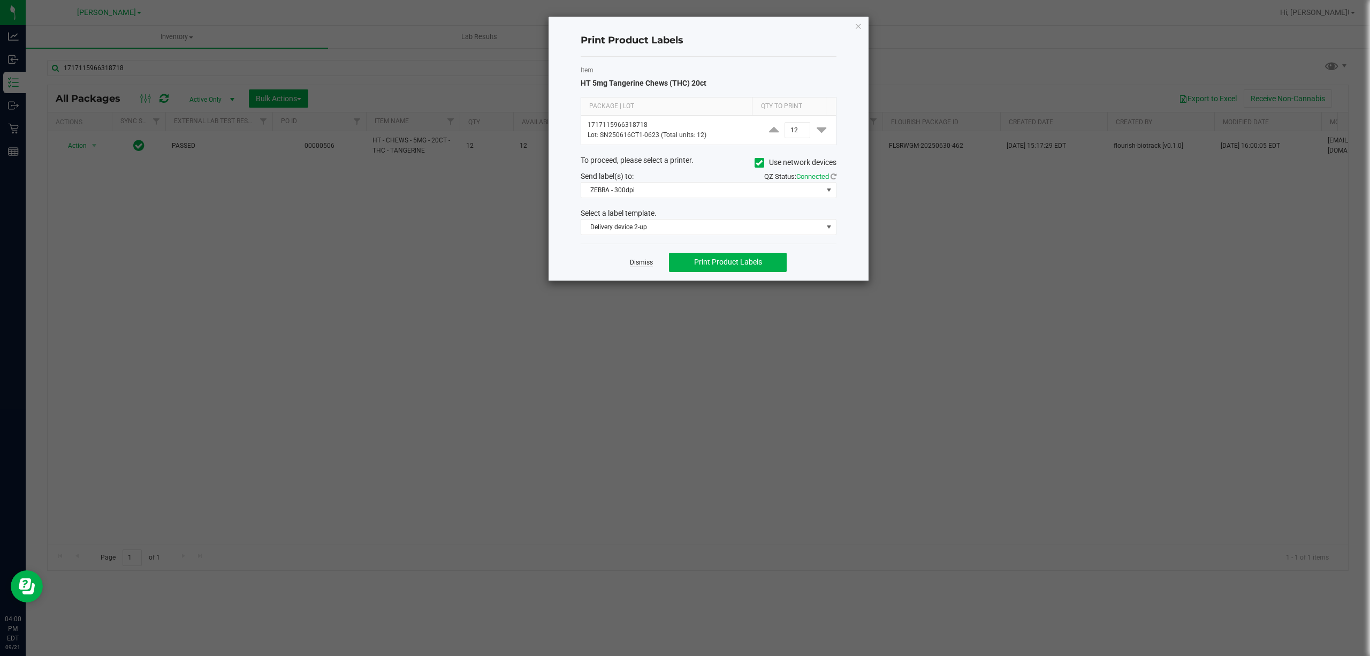
click at [641, 262] on link "Dismiss" at bounding box center [641, 262] width 23 height 9
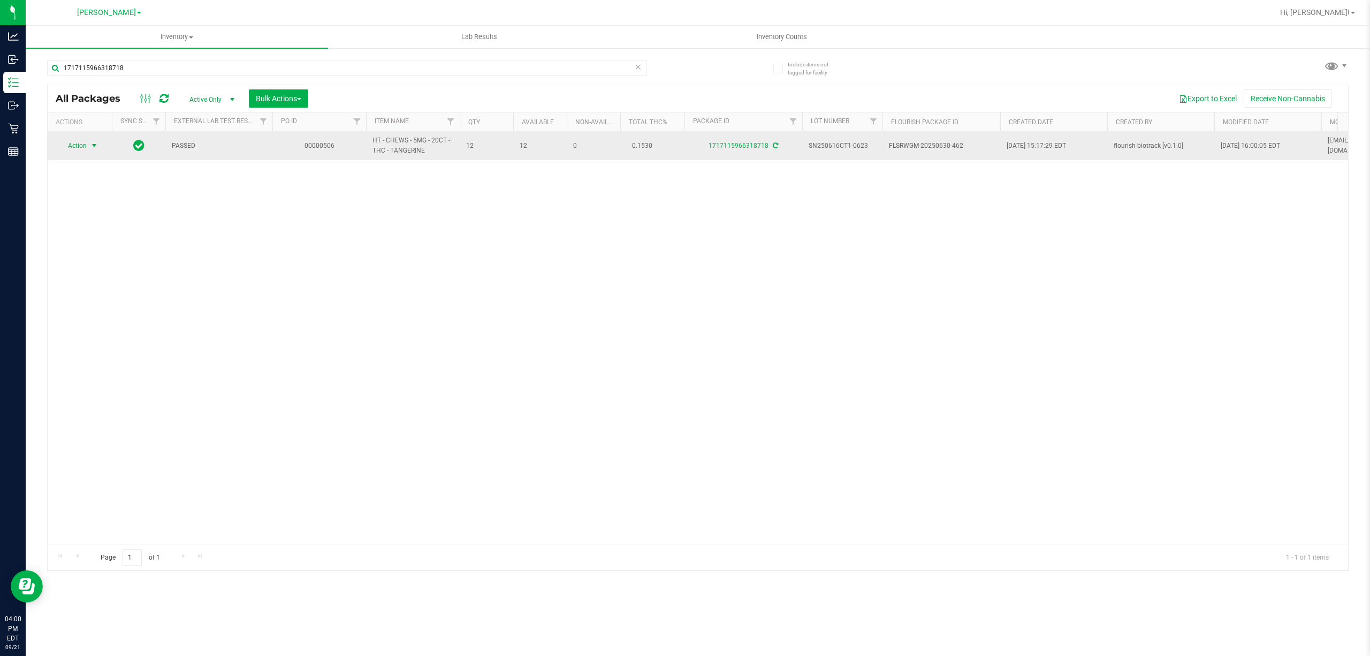
click at [88, 140] on span "select" at bounding box center [94, 145] width 13 height 15
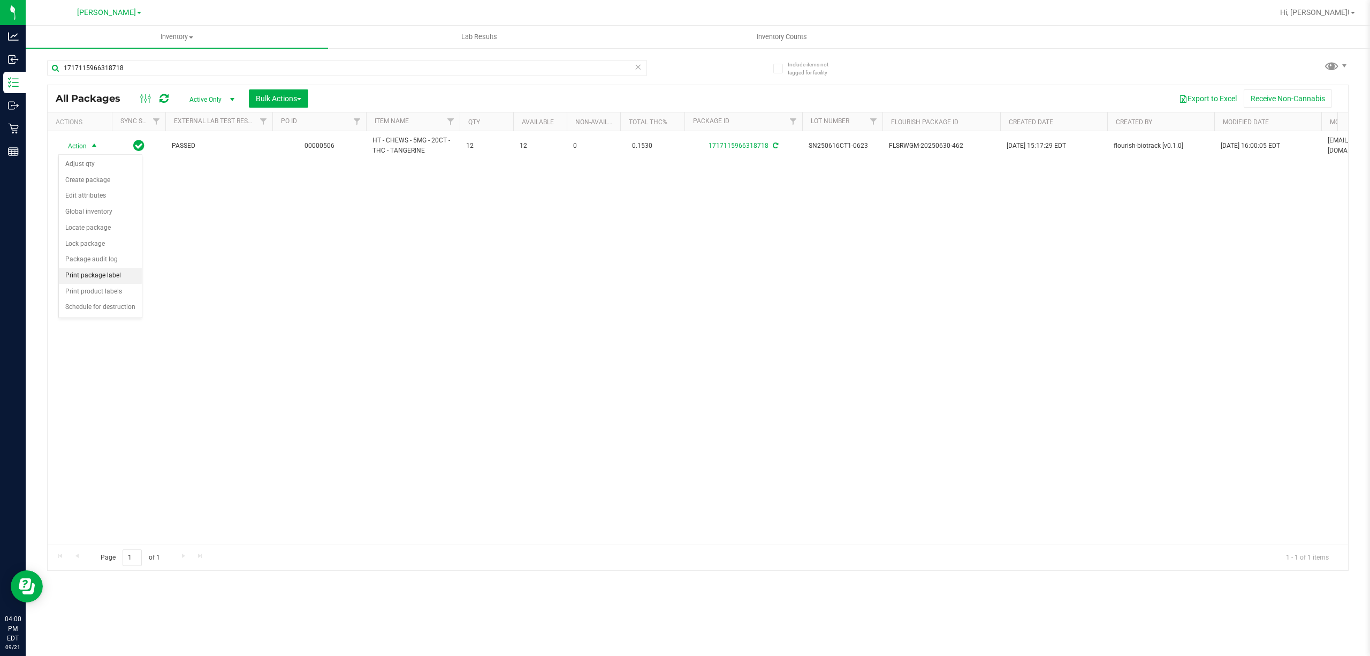
click at [106, 273] on li "Print package label" at bounding box center [100, 276] width 83 height 16
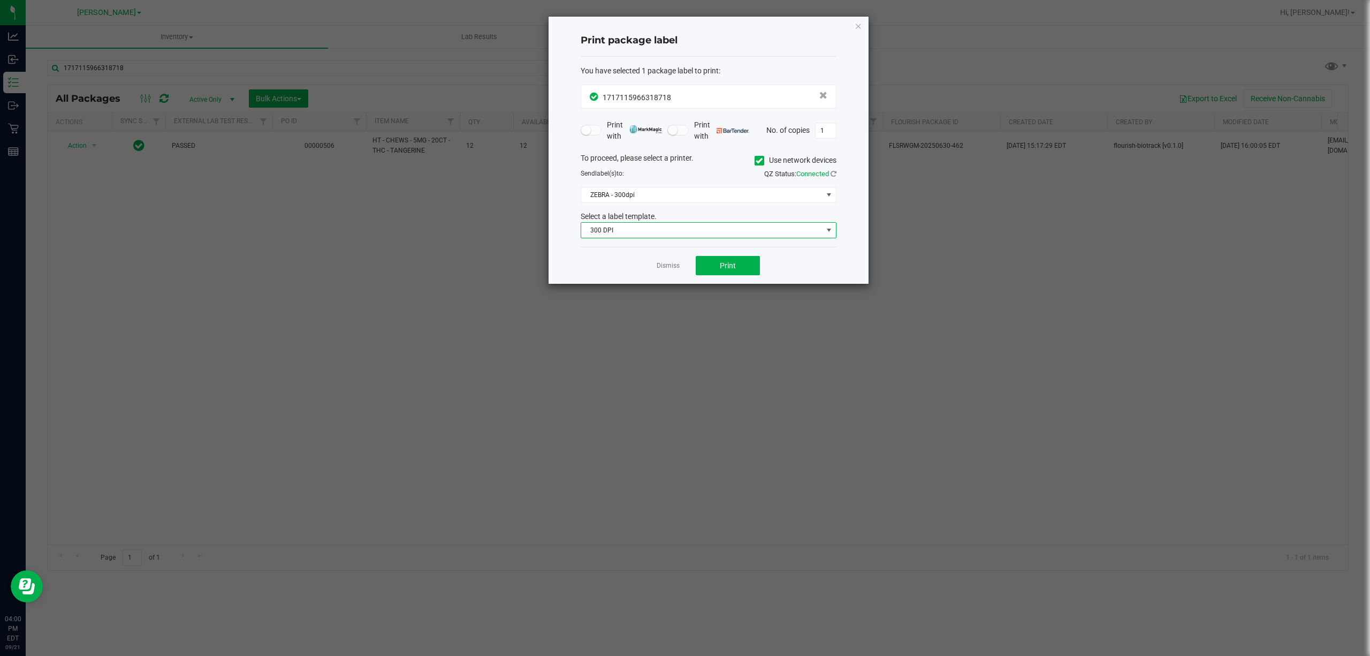
click at [714, 237] on span "300 DPI" at bounding box center [701, 230] width 241 height 15
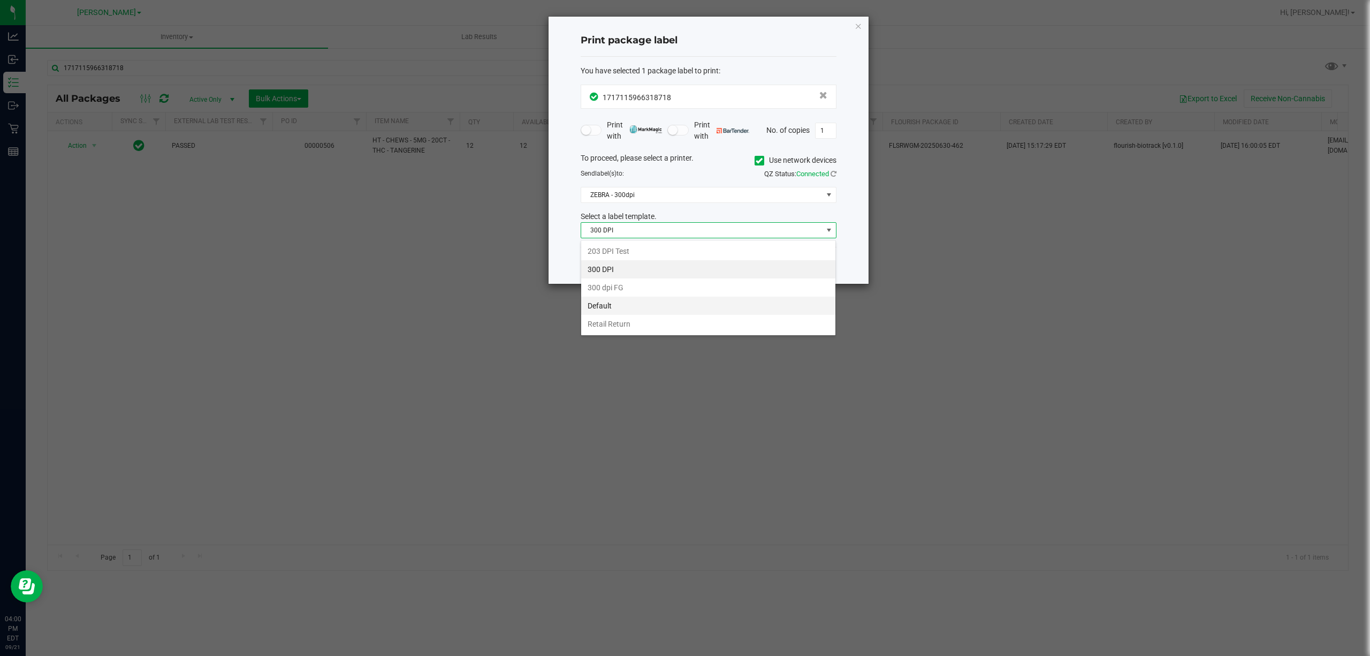
scroll to position [16, 255]
click at [643, 322] on li "Retail Return" at bounding box center [708, 324] width 254 height 18
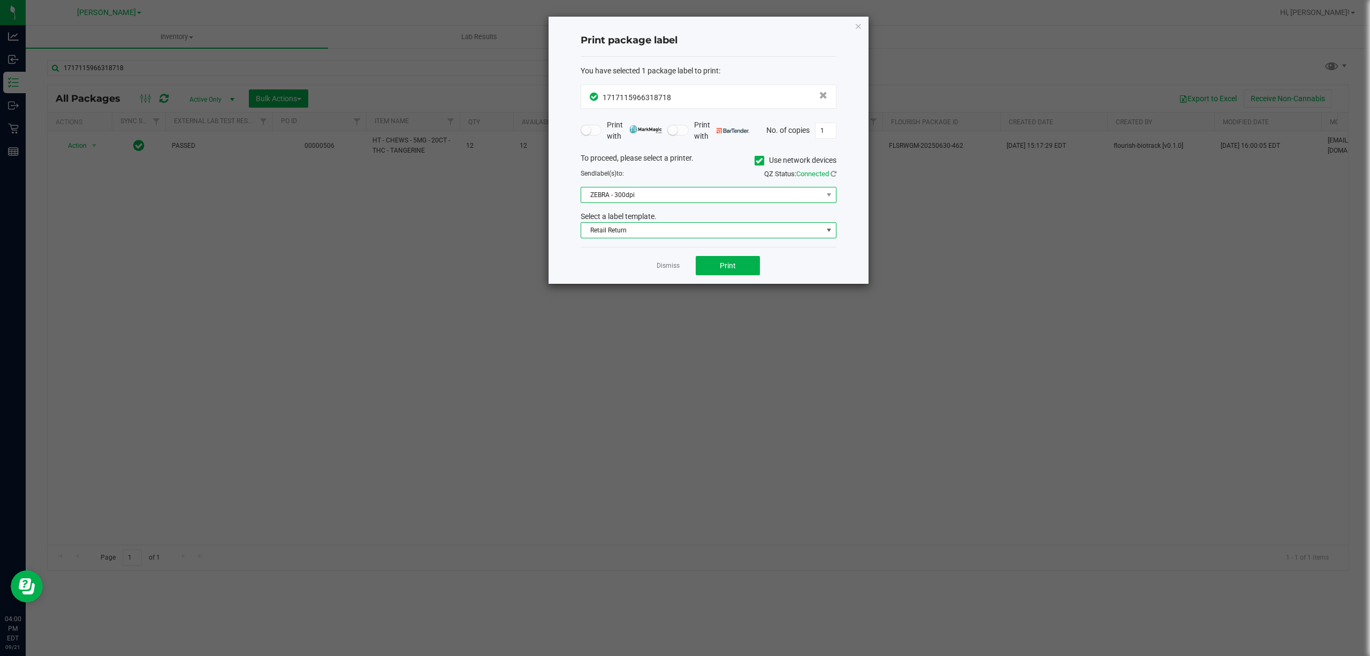
click at [676, 194] on span "ZEBRA - 300dpi" at bounding box center [701, 194] width 241 height 15
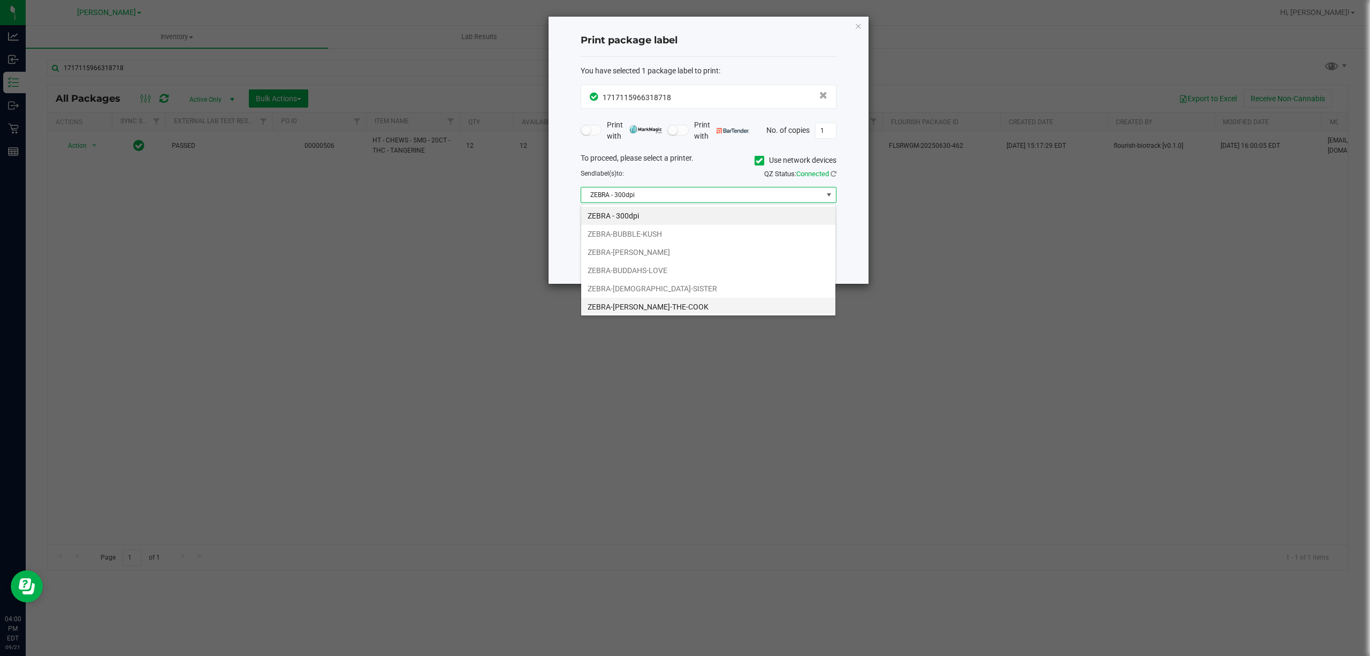
scroll to position [22, 0]
click at [676, 277] on li "ZEBRA-[PERSON_NAME]-THE-COOK" at bounding box center [708, 286] width 254 height 18
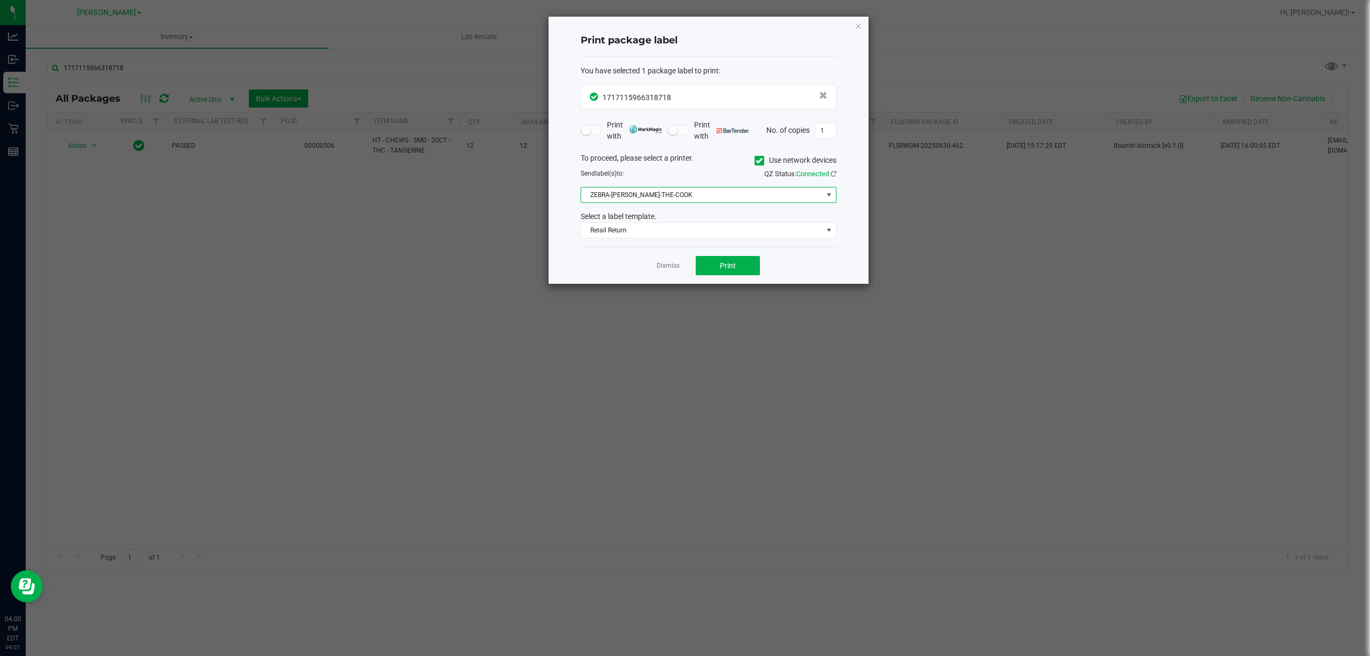
click at [595, 247] on div "You have selected 1 package label to print : 1717115966318718 Print with Print …" at bounding box center [709, 152] width 256 height 191
click at [699, 267] on button "Print" at bounding box center [728, 265] width 64 height 19
click at [675, 270] on link "Dismiss" at bounding box center [668, 265] width 23 height 9
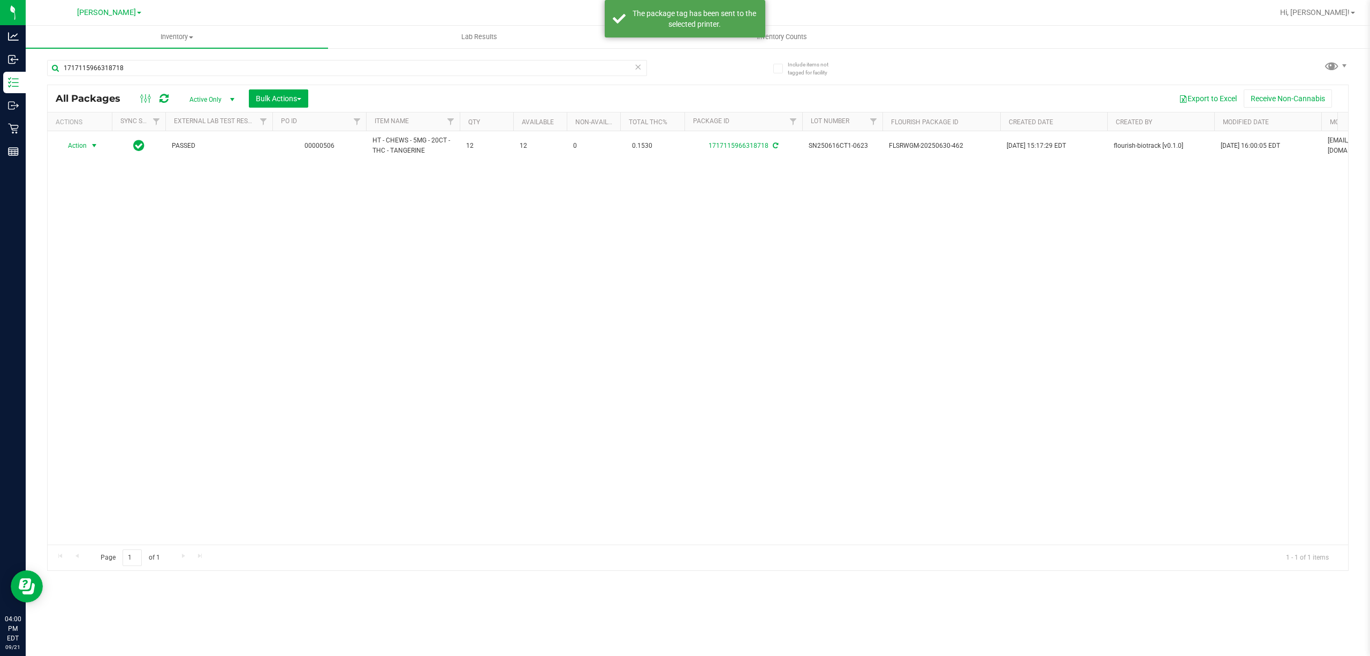
click at [658, 326] on div "Action Action Adjust qty Create package Edit attributes Global inventory Locate…" at bounding box center [698, 337] width 1301 height 413
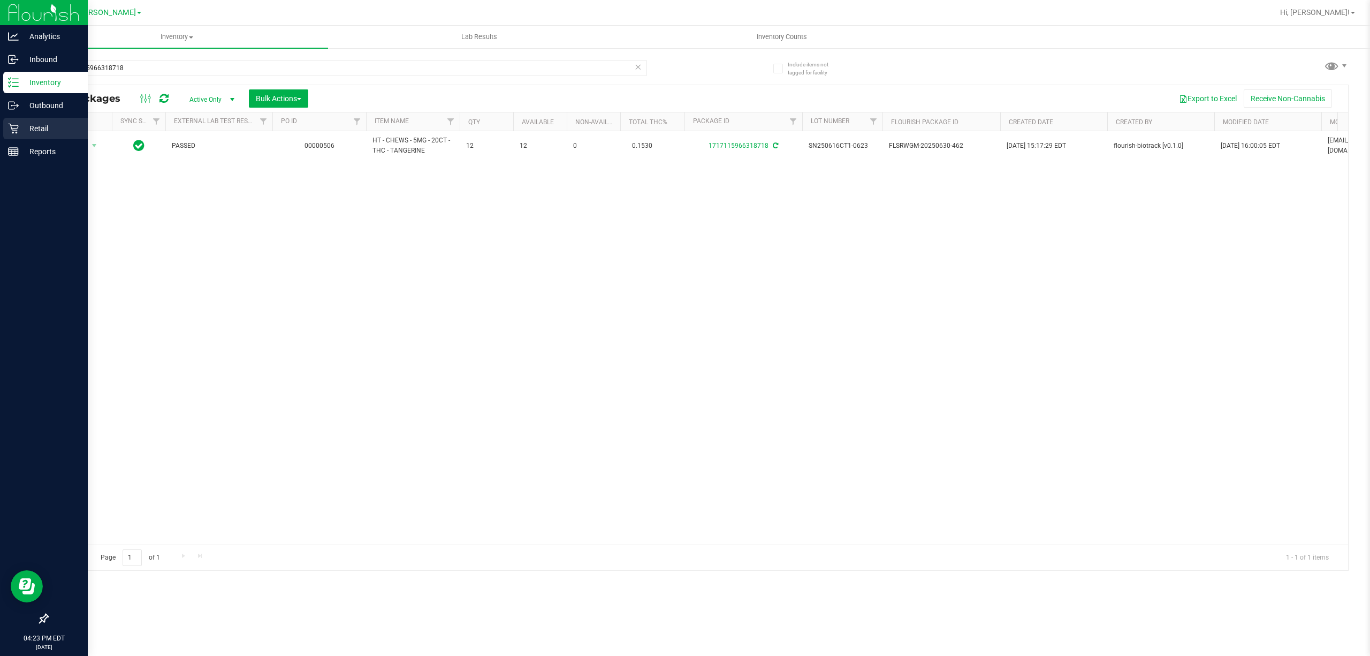
click at [4, 135] on div "Retail" at bounding box center [45, 128] width 85 height 21
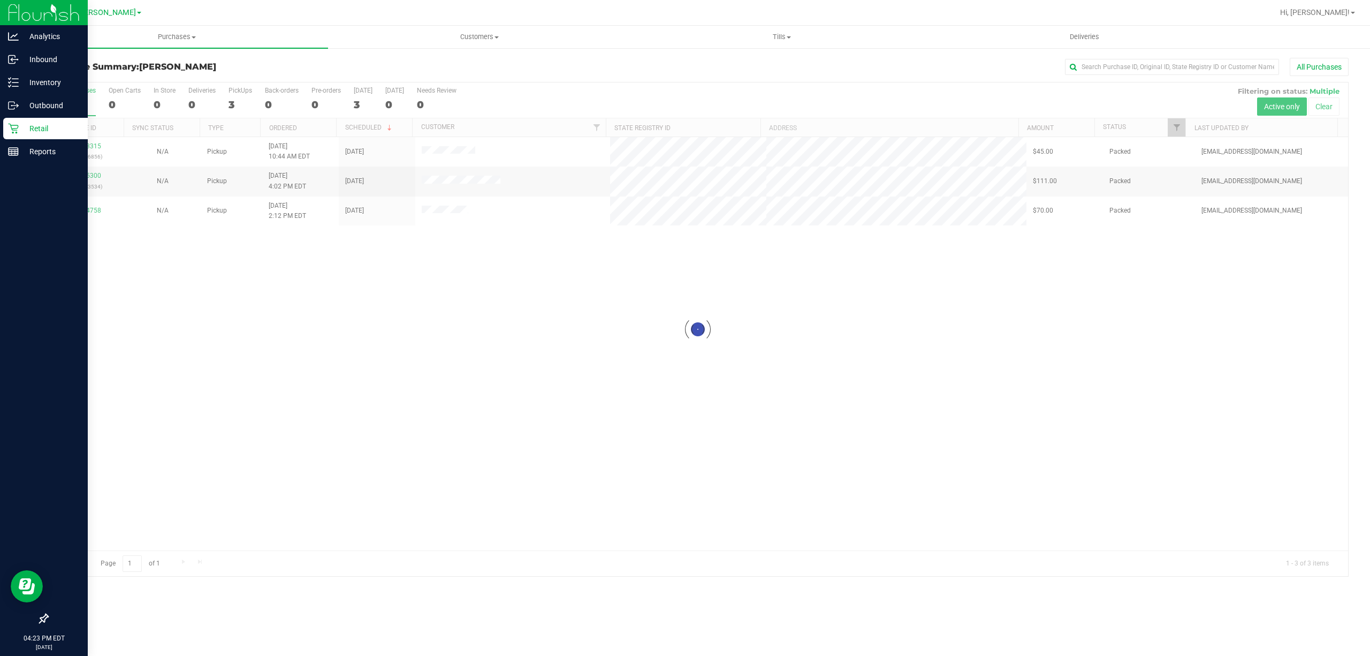
click at [576, 368] on div at bounding box center [698, 329] width 1301 height 494
click at [1343, 10] on span "Hi, [PERSON_NAME]!" at bounding box center [1316, 12] width 70 height 9
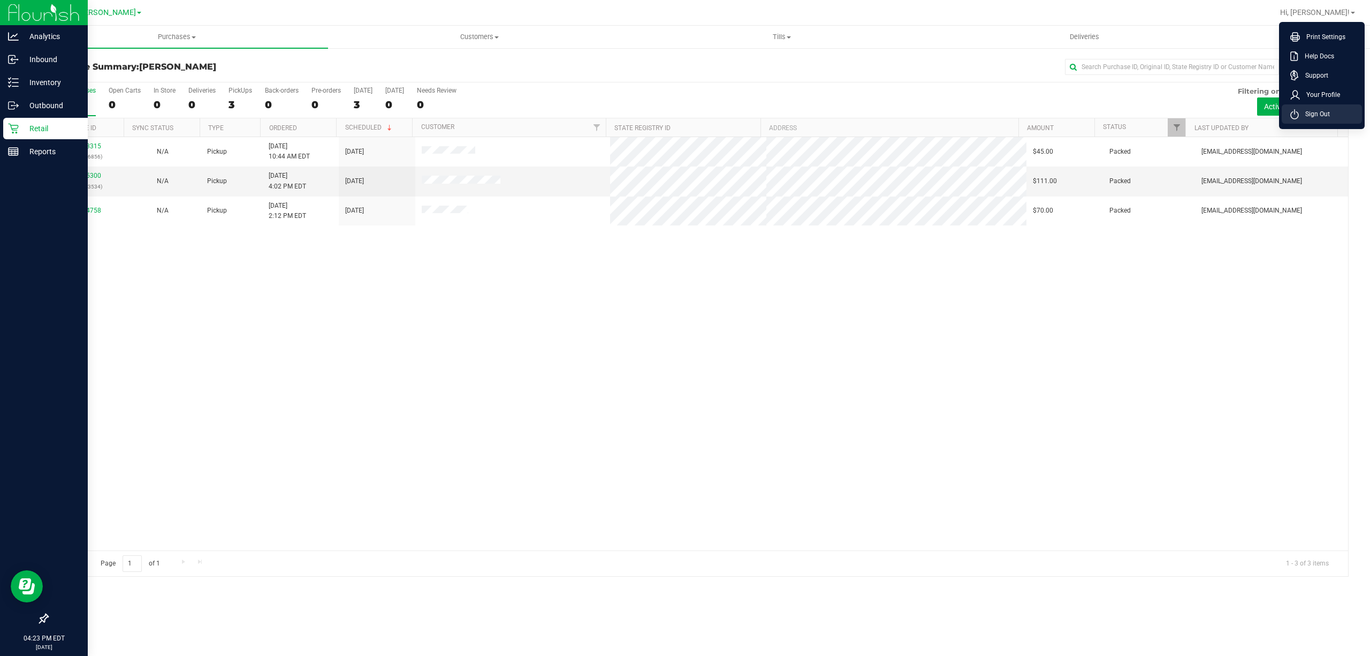
click at [1318, 112] on span "Sign Out" at bounding box center [1314, 114] width 31 height 11
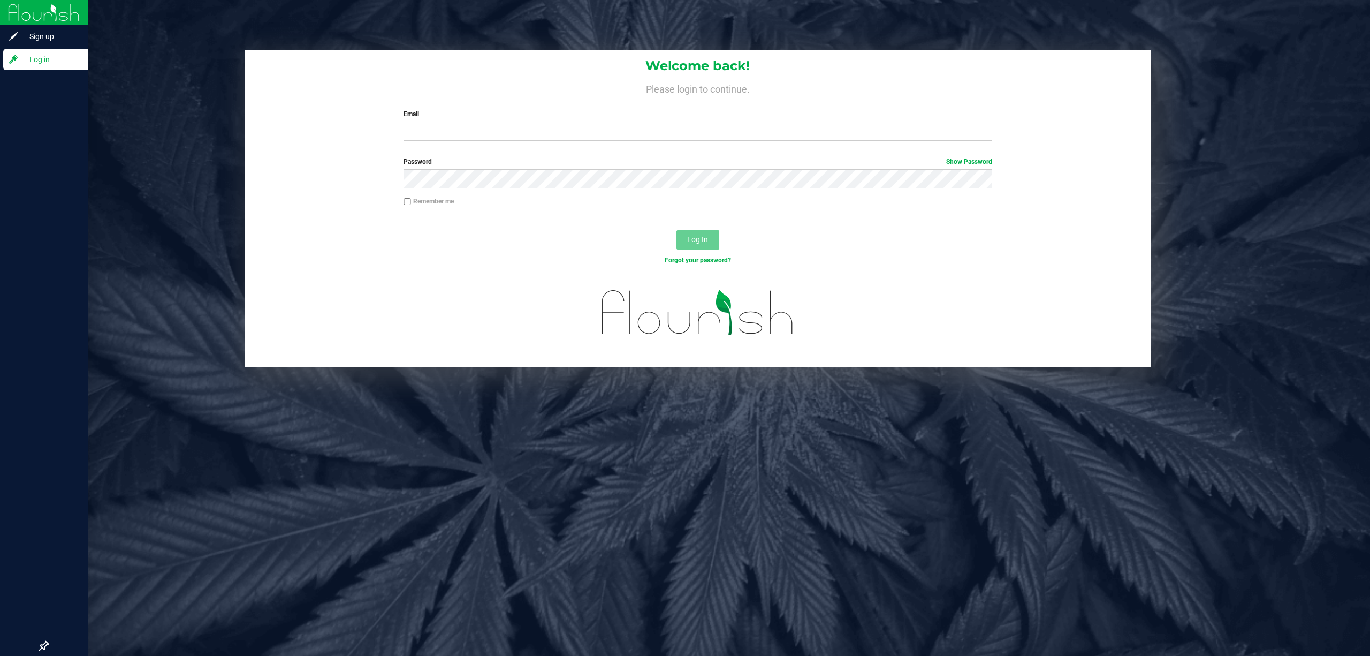
click at [442, 283] on div at bounding box center [698, 321] width 907 height 91
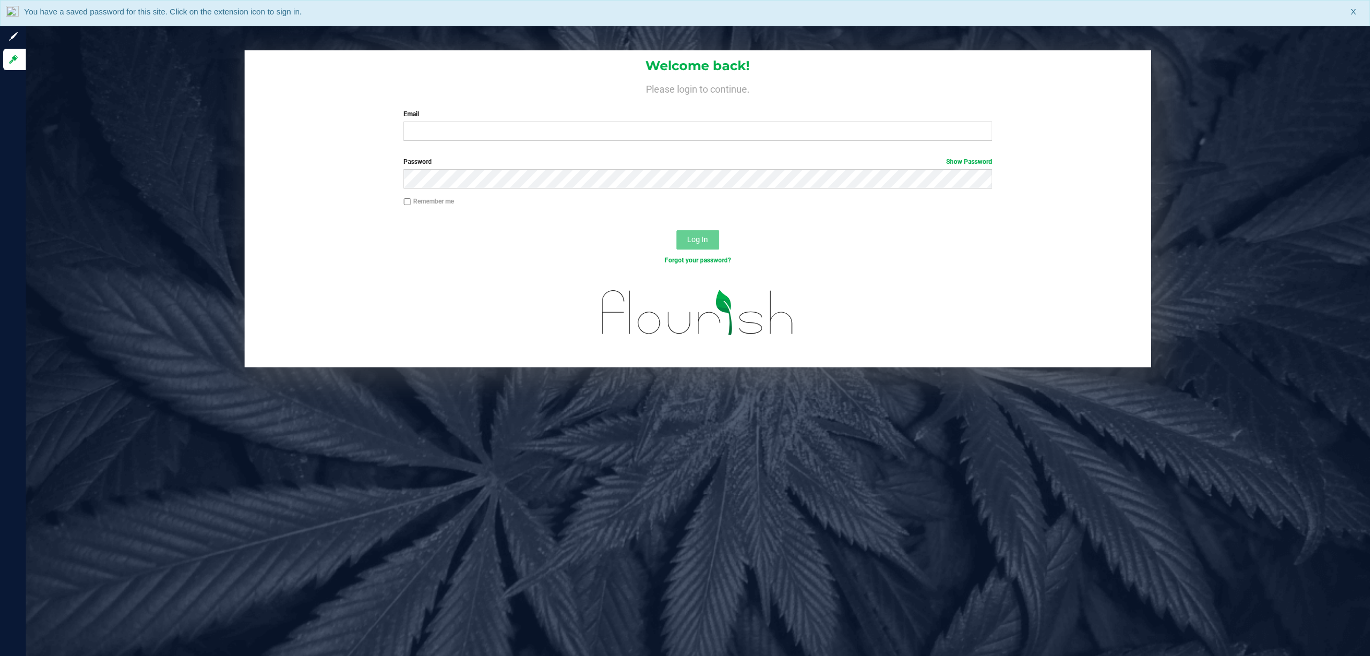
click at [272, 438] on div "Welcome back! Please login to continue. Email Required Please format your email…" at bounding box center [698, 328] width 1345 height 656
